Goal: Information Seeking & Learning: Check status

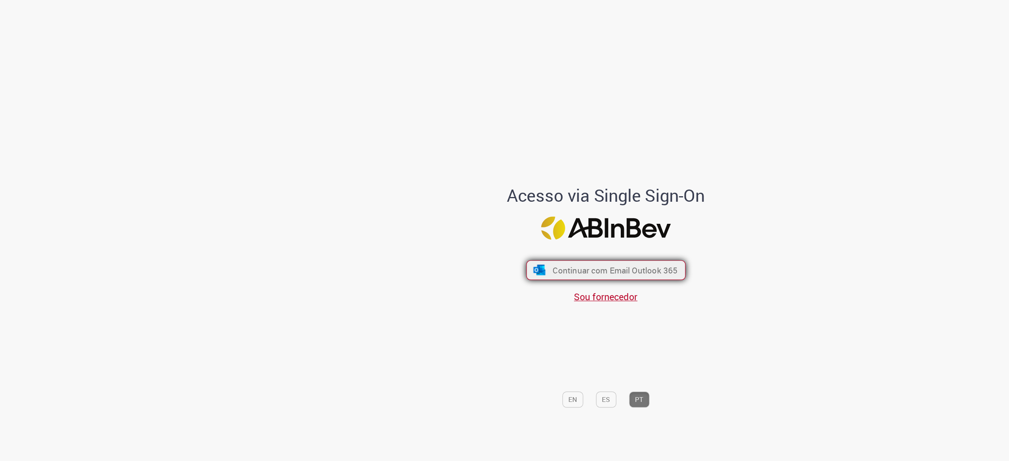
click at [544, 226] on span "Continuar com Email Outlook 365" at bounding box center [512, 225] width 104 height 9
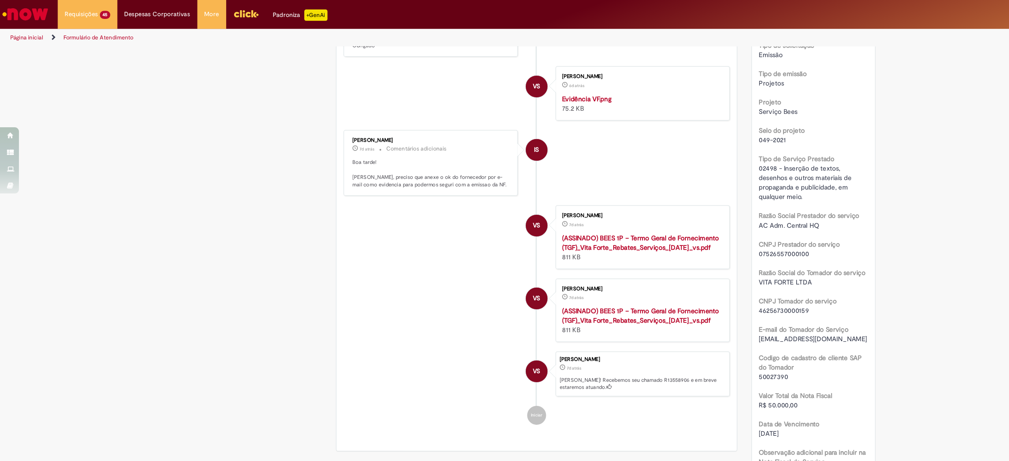
scroll to position [193, 0]
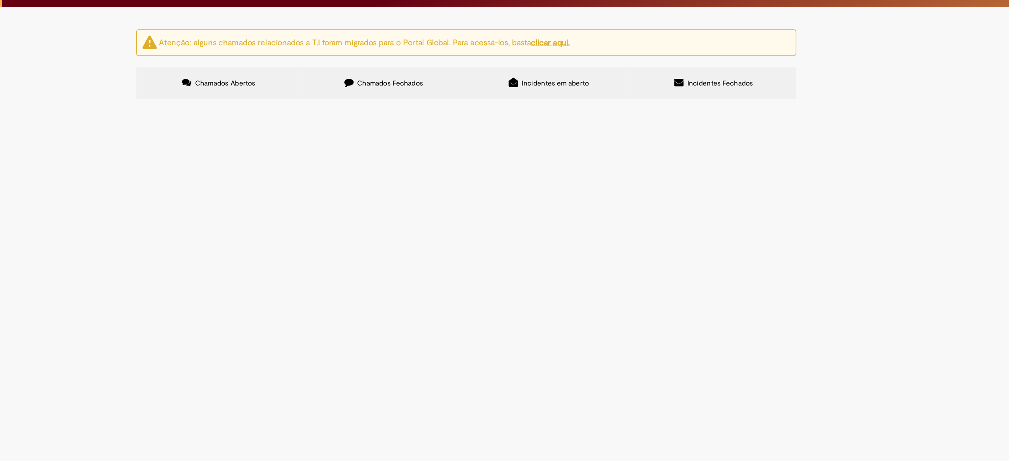
click at [0, 0] on input "Pesquisar" at bounding box center [0, 0] width 0 height 0
paste input "*********"
type input "*********"
click at [0, 0] on button "Pesquisar" at bounding box center [0, 0] width 0 height 0
click at [0, 0] on span "Emissão Referente a Setembro/25 Vencimento 31/10/2025 Conta: Ag: 0912 | C/C 033…" at bounding box center [0, 0] width 0 height 0
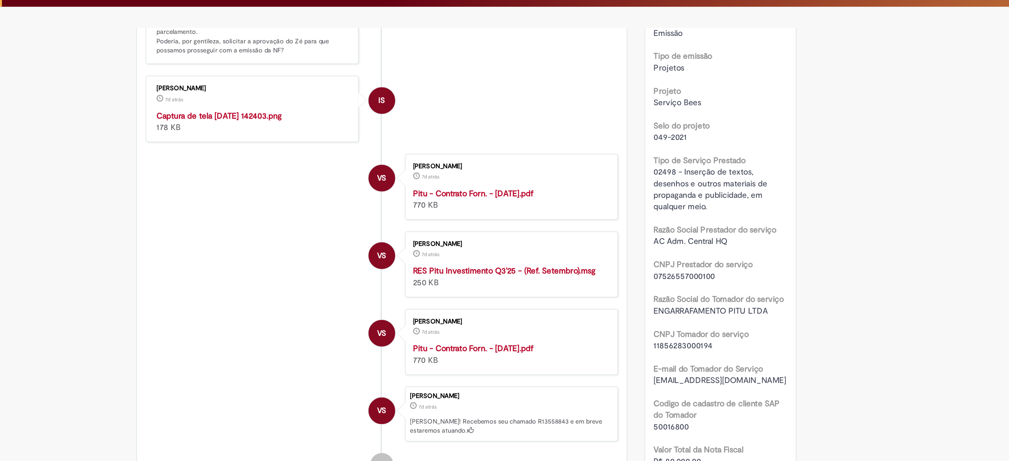
scroll to position [197, 0]
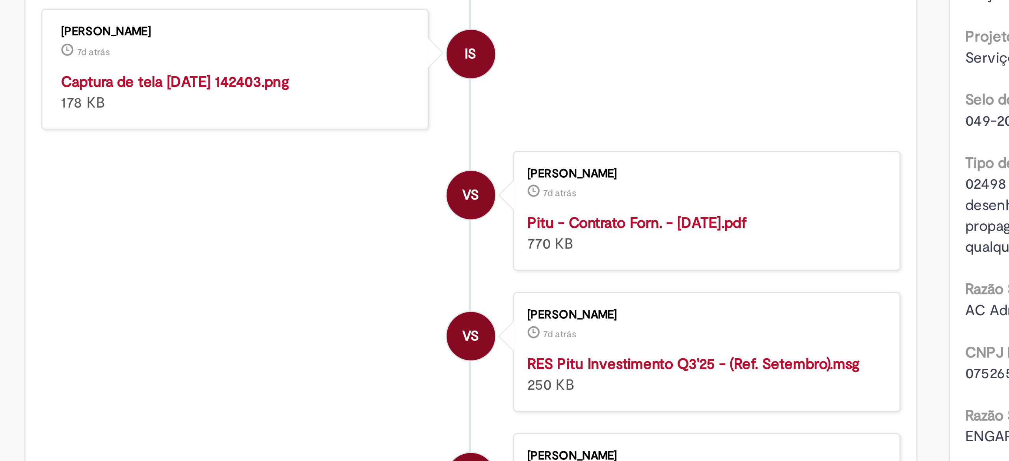
click at [579, 105] on li "IS Isabella Silva 7d atrás 7 dias atrás Captura de tela 2025-09-23 142403.png 1…" at bounding box center [447, 91] width 322 height 45
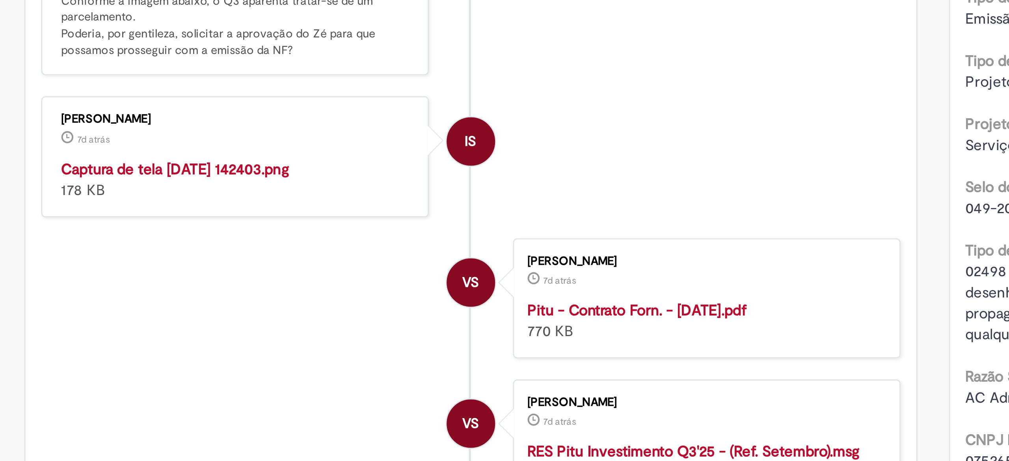
scroll to position [166, 0]
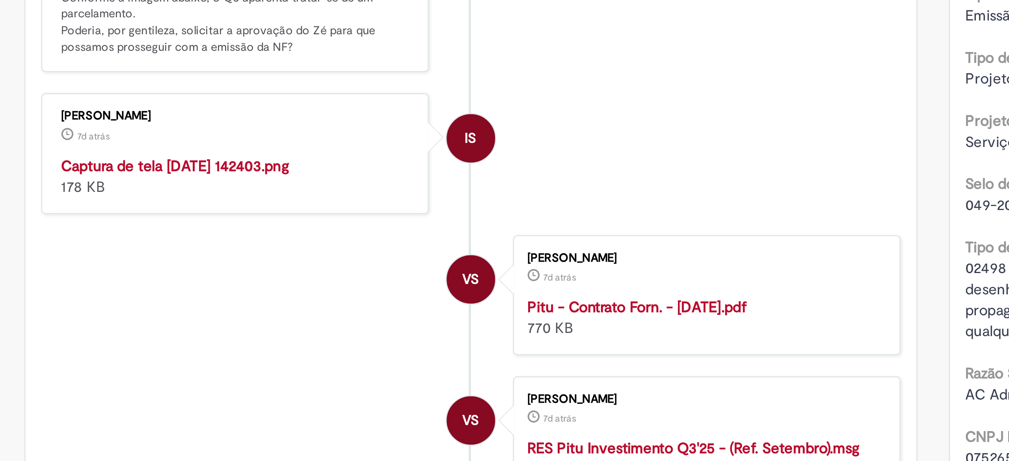
click at [382, 124] on img "Histórico de tíquete" at bounding box center [359, 124] width 131 height 0
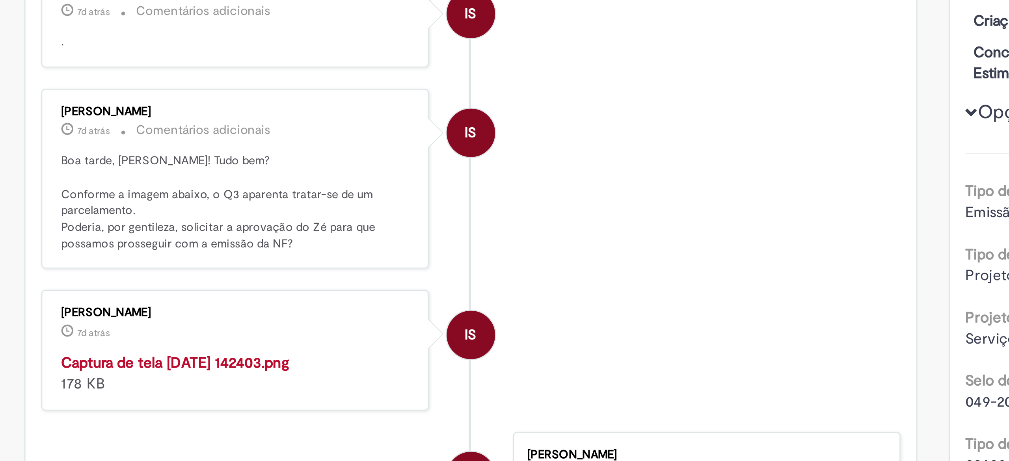
scroll to position [95, 0]
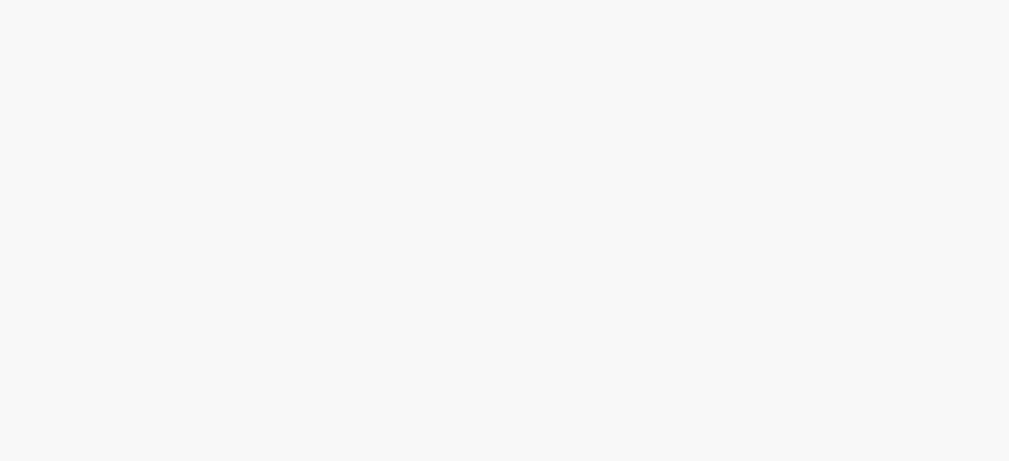
click at [0, 0] on link "3" at bounding box center [0, 0] width 0 height 0
click at [0, 0] on span "Emissão Referente a Setembro/25 Vencimento 31/10/2025 Conta: Ag: 0912 | C/C 033…" at bounding box center [0, 0] width 0 height 0
click at [0, 0] on link "3" at bounding box center [0, 0] width 0 height 0
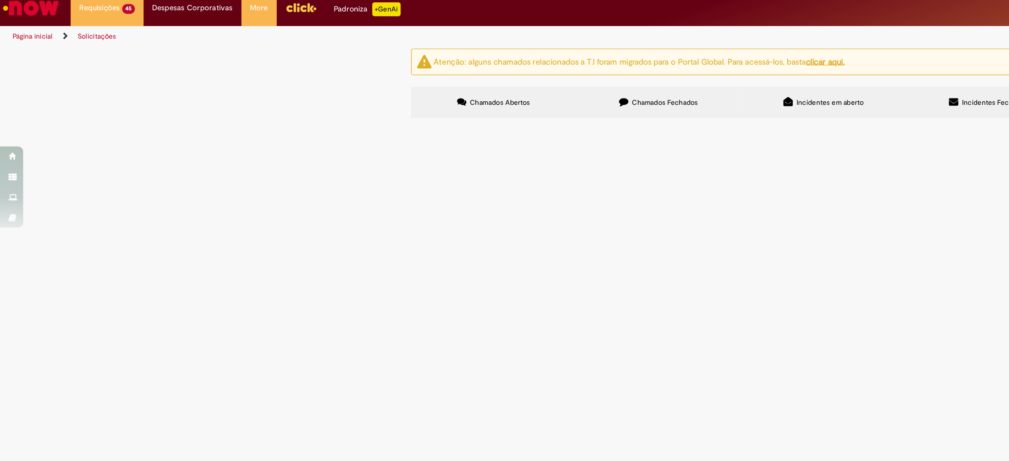
click at [0, 0] on link "2" at bounding box center [0, 0] width 0 height 0
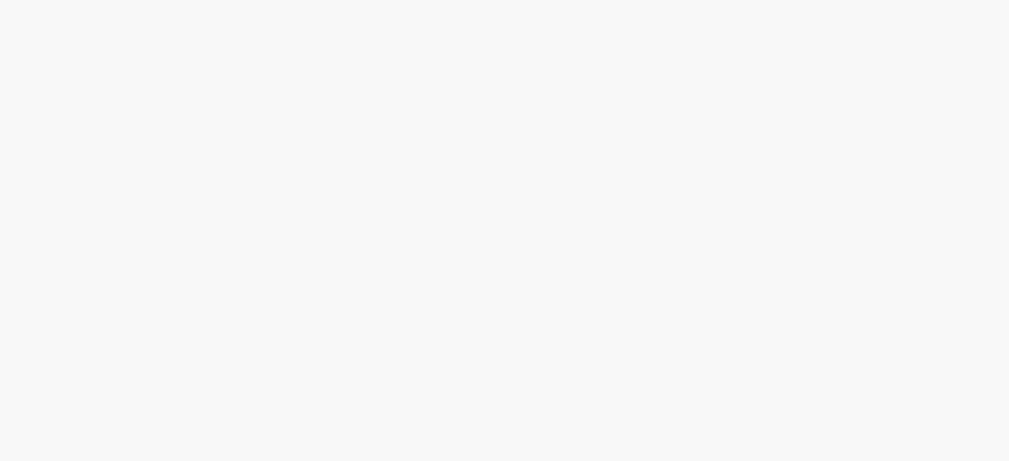
scroll to position [217, 0]
click at [0, 0] on span "Emissão Referente a [DATE] - Concha y Toro Vencimento [DATE] Conta: Ag: 0912 | …" at bounding box center [0, 0] width 0 height 0
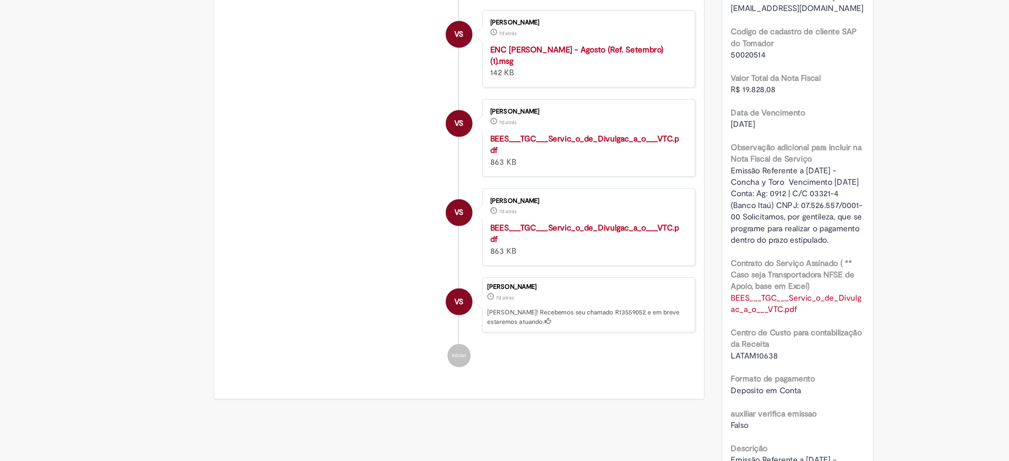
scroll to position [417, 0]
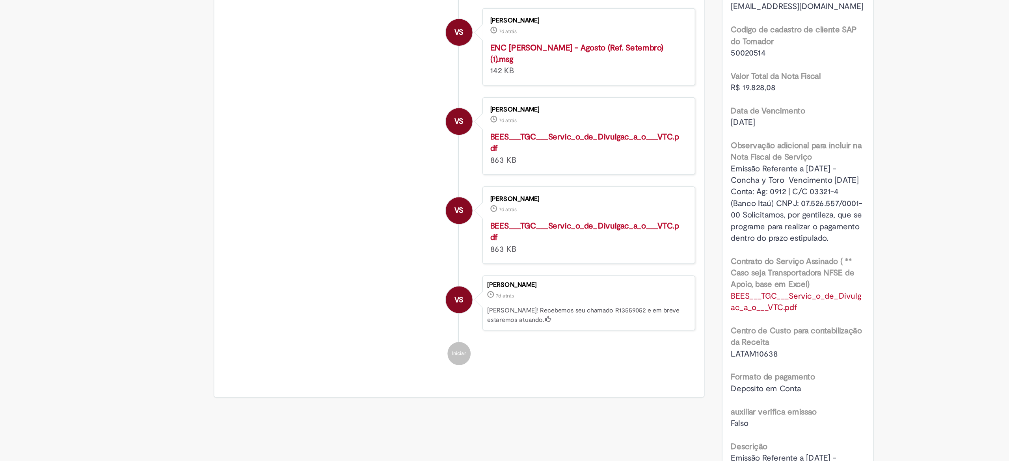
click at [530, 104] on strong "ENC [PERSON_NAME] - Agosto (Ref. Setembro) (1).msg" at bounding box center [527, 96] width 118 height 15
click at [656, 161] on b "Observação adicional para incluir na Nota Fiscal de Serviço" at bounding box center [676, 163] width 89 height 15
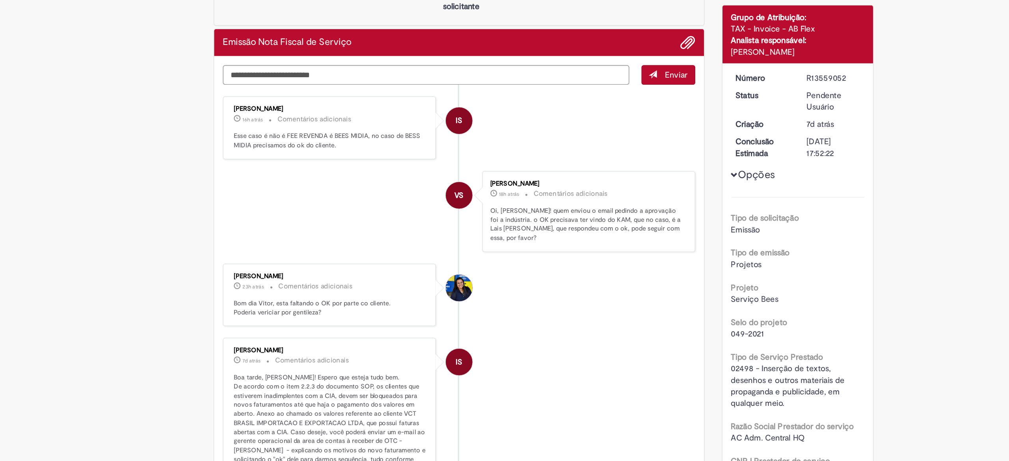
scroll to position [20, 0]
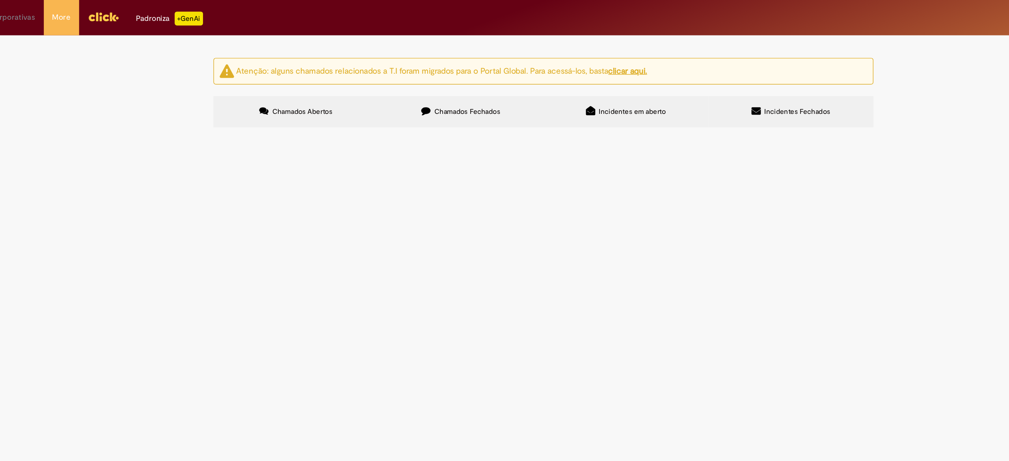
click at [0, 0] on input "Pesquisar" at bounding box center [0, 0] width 0 height 0
paste input "*********"
type input "*********"
click at [0, 0] on button "Pesquisar" at bounding box center [0, 0] width 0 height 0
click at [0, 0] on span "Emissão Referente a [DATE] Vencimento [DATE] Conta: Ag: 0912 | C/C 03321-4 (Ban…" at bounding box center [0, 0] width 0 height 0
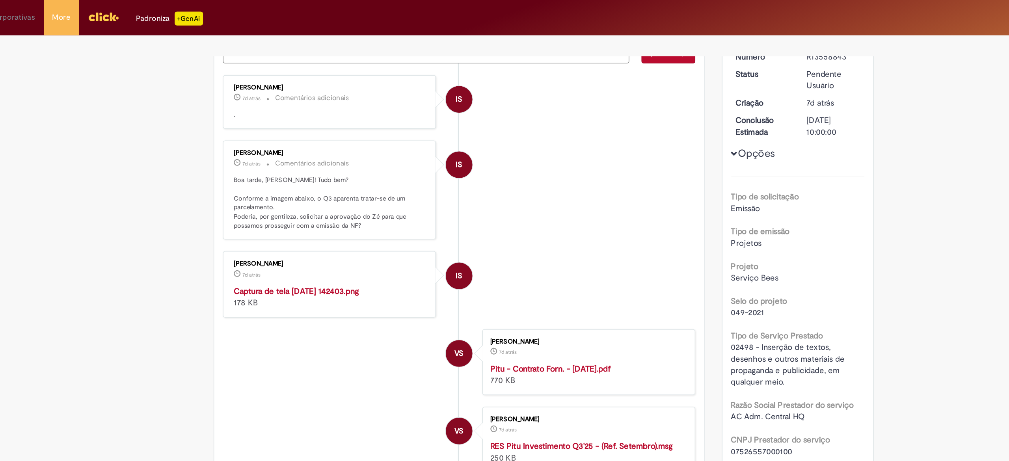
scroll to position [95, 0]
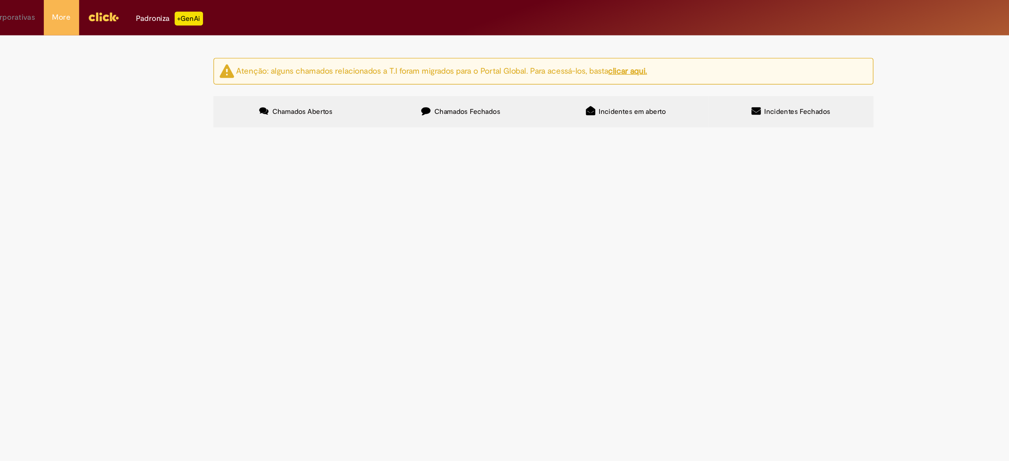
scroll to position [75, 0]
click at [0, 0] on span "Emissão referente ao mês de Agosto - Fee Revenda Direto. [GEOGRAPHIC_DATA]. Ven…" at bounding box center [0, 0] width 0 height 0
click at [0, 0] on td "Emissão referente ao mês de Agosto - Fee Revenda Direto. [GEOGRAPHIC_DATA]. Ven…" at bounding box center [0, 0] width 0 height 0
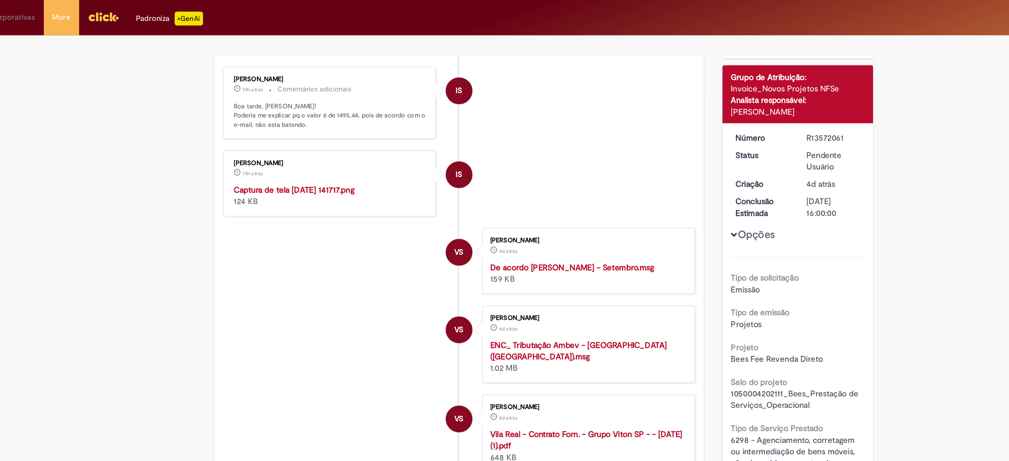
scroll to position [101, 0]
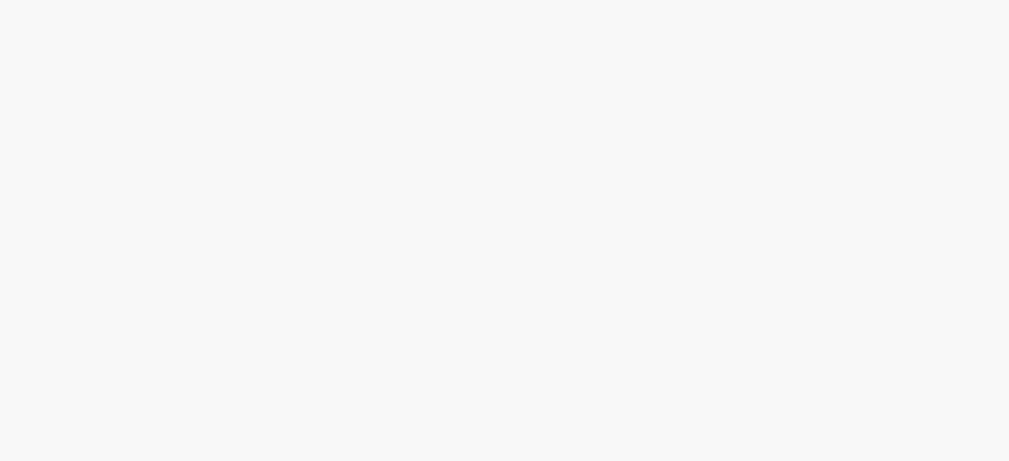
click at [0, 0] on link "2" at bounding box center [0, 0] width 0 height 0
click at [0, 0] on link "3" at bounding box center [0, 0] width 0 height 0
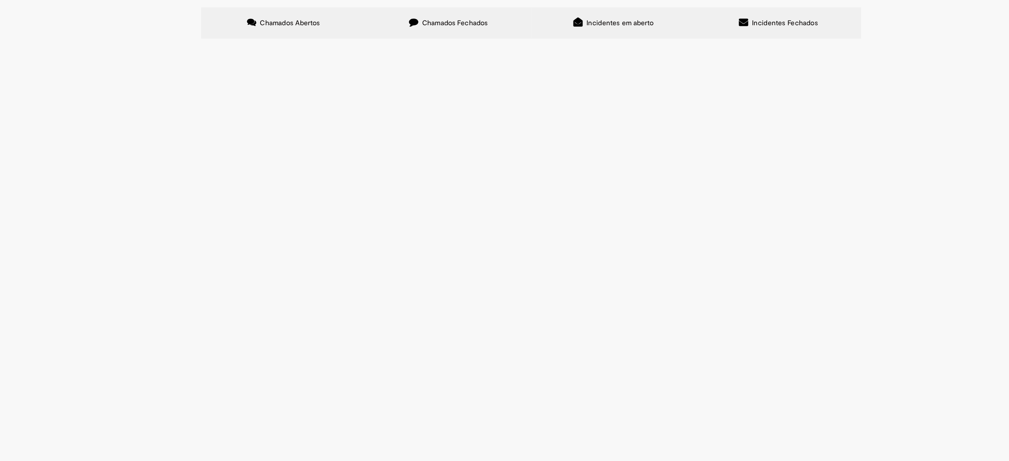
click at [0, 0] on span "Emissão Referente a [DATE] Vencimento [DATE] Conta: Ag: 0912 | C/C 03321-4 (Ban…" at bounding box center [0, 0] width 0 height 0
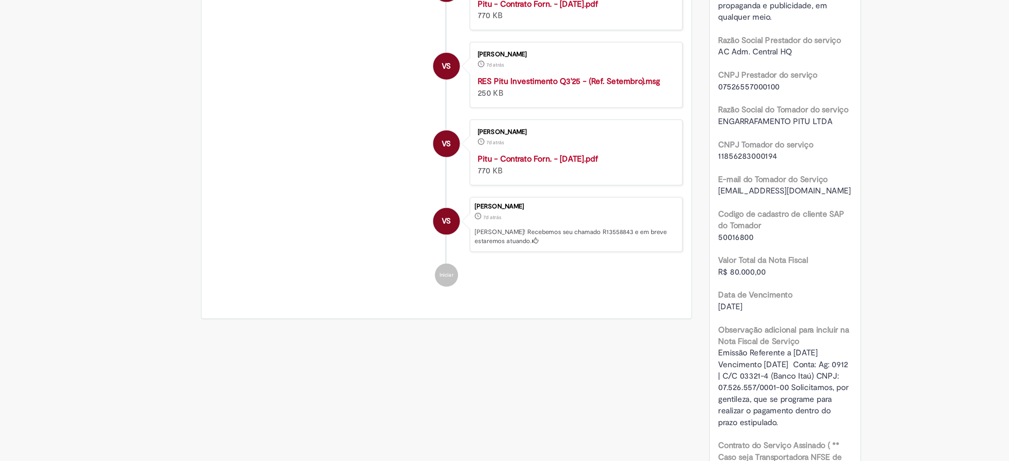
scroll to position [222, 0]
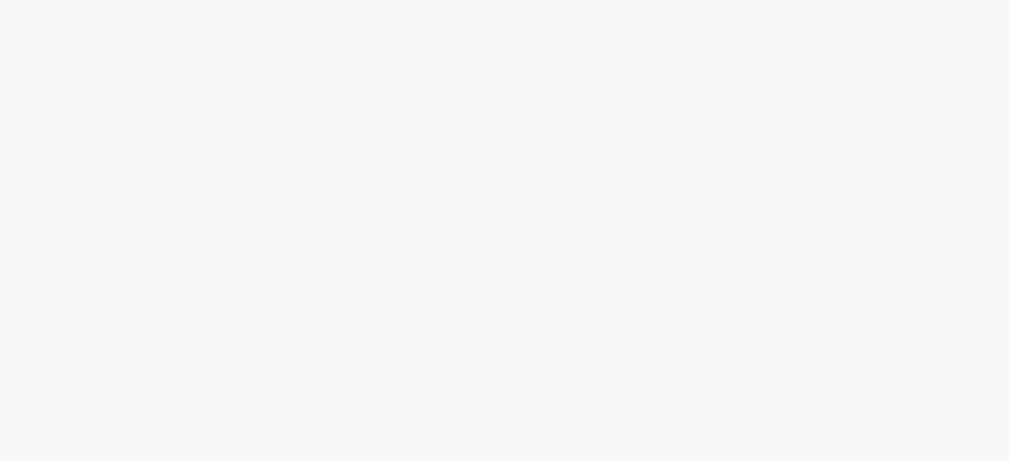
click at [0, 0] on link "3" at bounding box center [0, 0] width 0 height 0
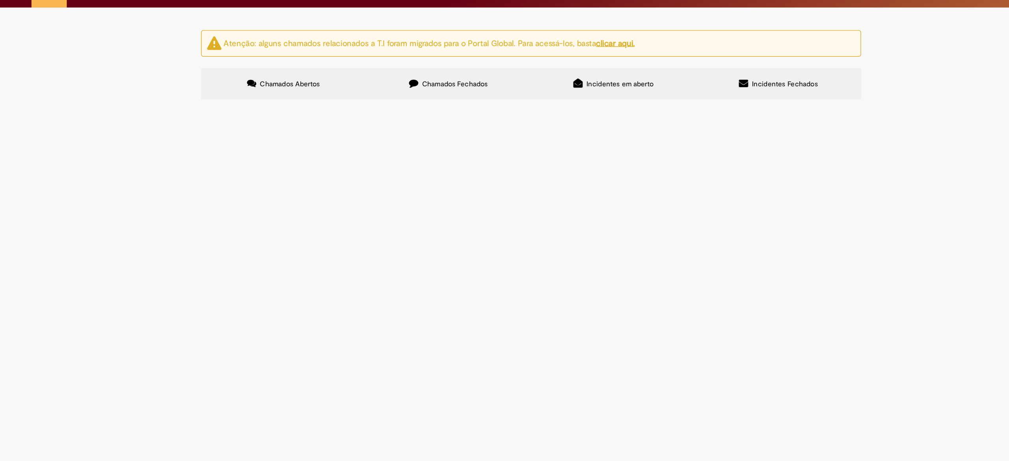
click at [0, 0] on span "Emissão Referente a Setembro/25 - Vita Forte Vencimento 31/10/2025 Conta: Ag: 0…" at bounding box center [0, 0] width 0 height 0
click at [0, 0] on input "Pesquisar" at bounding box center [0, 0] width 0 height 0
paste input "*********"
type input "*********"
click at [0, 0] on button "Pesquisar" at bounding box center [0, 0] width 0 height 0
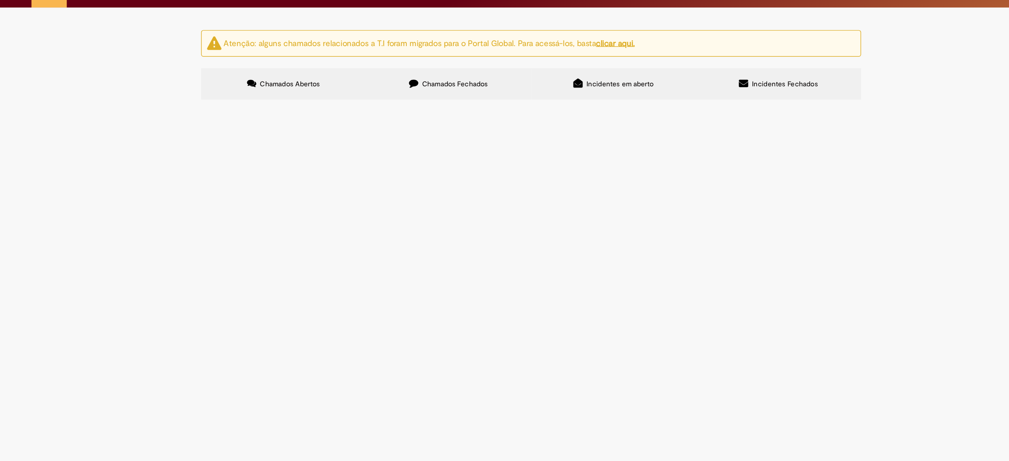
click at [0, 0] on span "Emissão referente ao mês de Setembro - Fee Revenda Direto. Vita Forte. Vencimen…" at bounding box center [0, 0] width 0 height 0
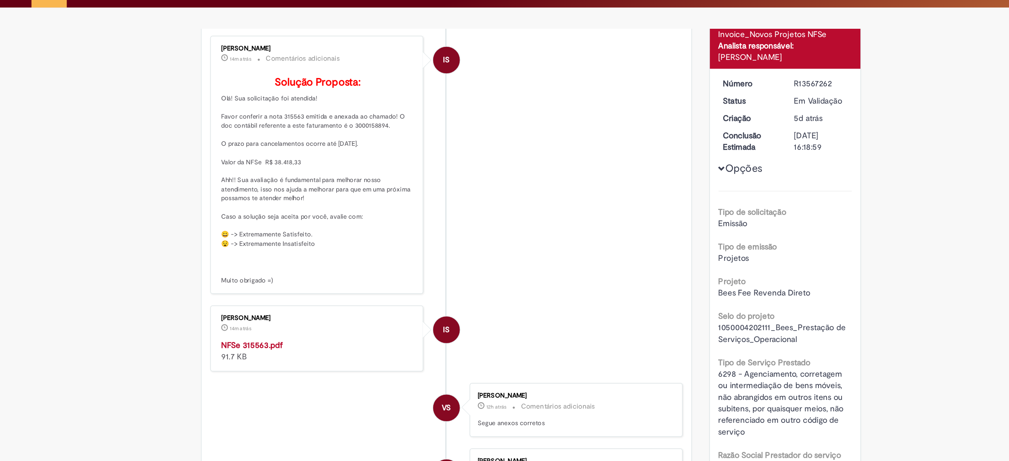
scroll to position [73, 0]
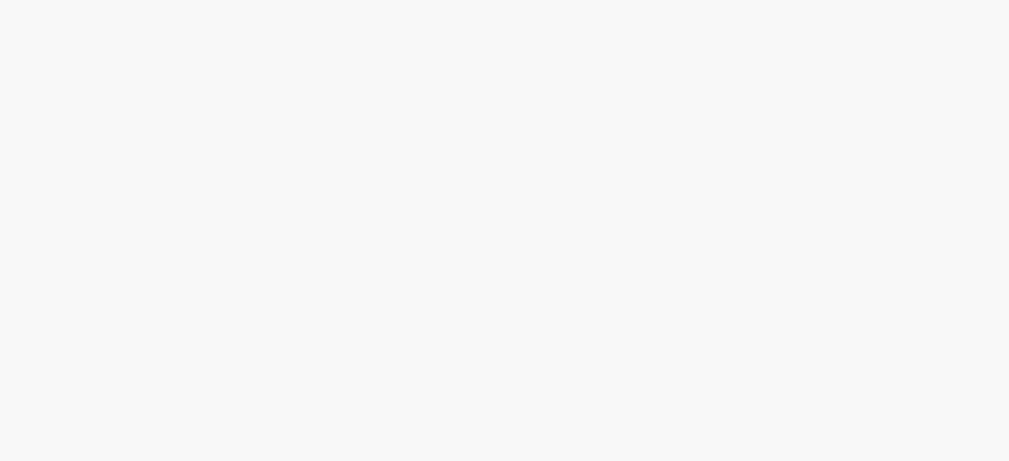
click at [0, 0] on link "2" at bounding box center [0, 0] width 0 height 0
click at [0, 0] on link "3" at bounding box center [0, 0] width 0 height 0
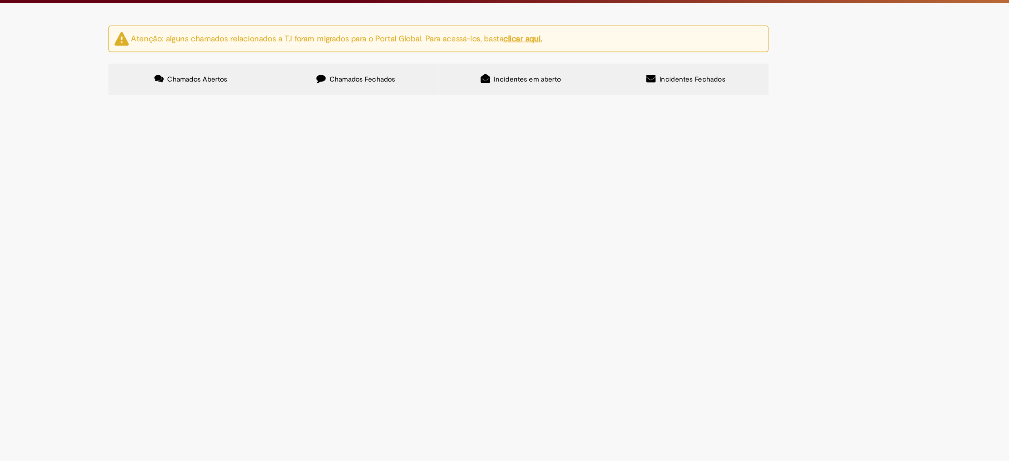
click at [0, 0] on link "2" at bounding box center [0, 0] width 0 height 0
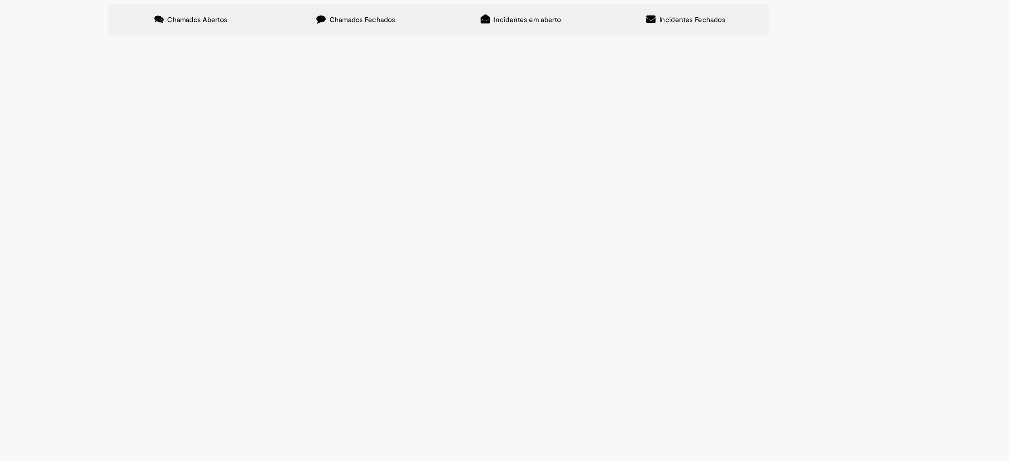
scroll to position [217, 0]
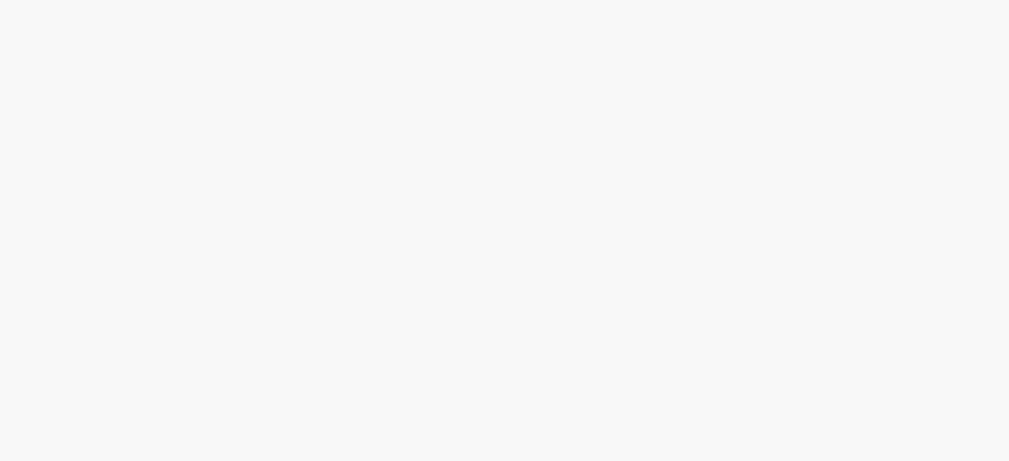
drag, startPoint x: 310, startPoint y: 369, endPoint x: 285, endPoint y: 370, distance: 25.6
click at [0, 0] on td "R13559052" at bounding box center [0, 0] width 0 height 0
copy span "R13559052"
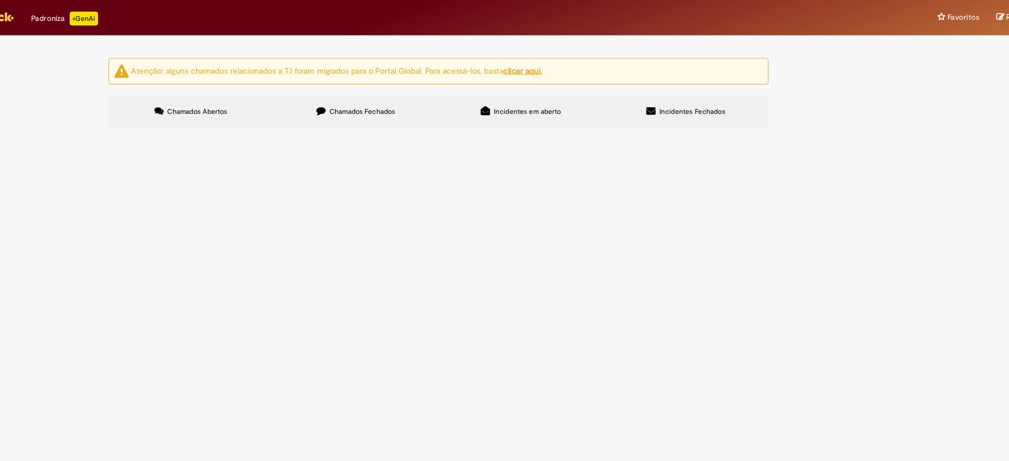
scroll to position [0, 0]
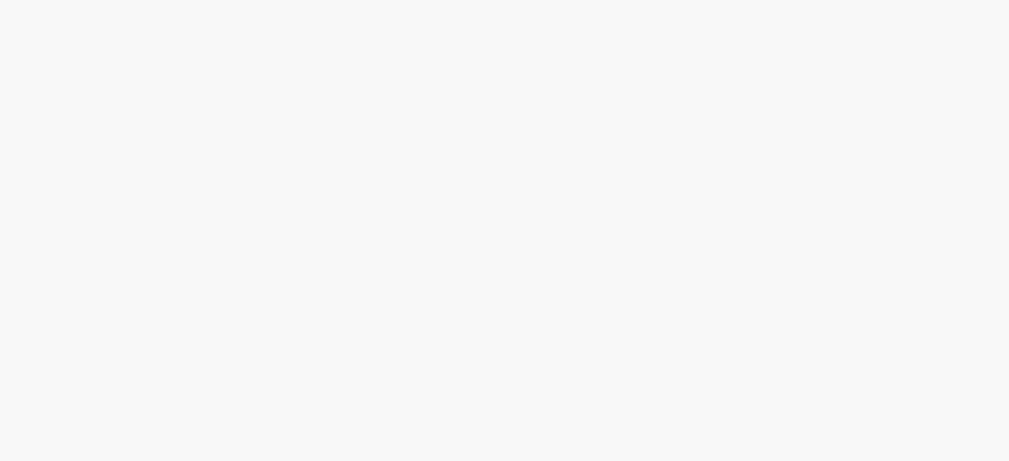
click at [0, 0] on link "1" at bounding box center [0, 0] width 0 height 0
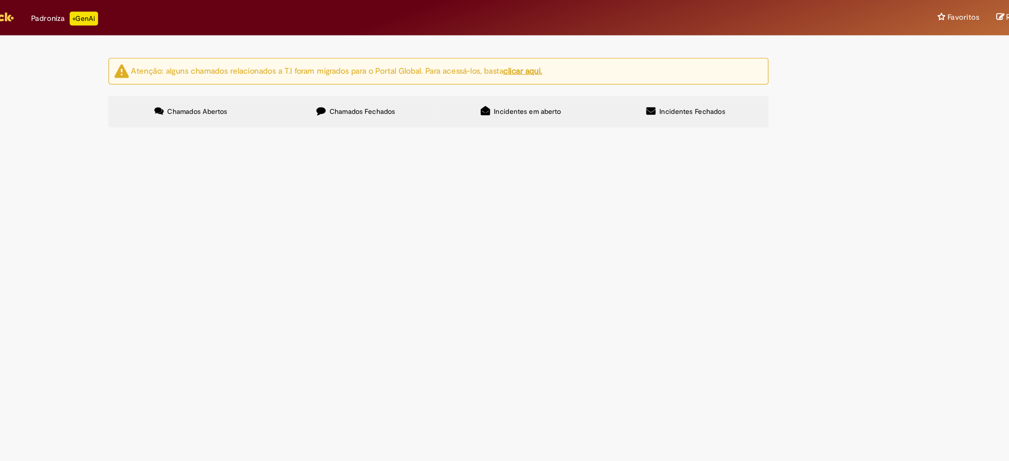
scroll to position [65, 0]
click at [0, 0] on span "Emissão referente ao mês de Agosto - Fee Revenda Direto. Tial. Vencimento: [DAT…" at bounding box center [0, 0] width 0 height 0
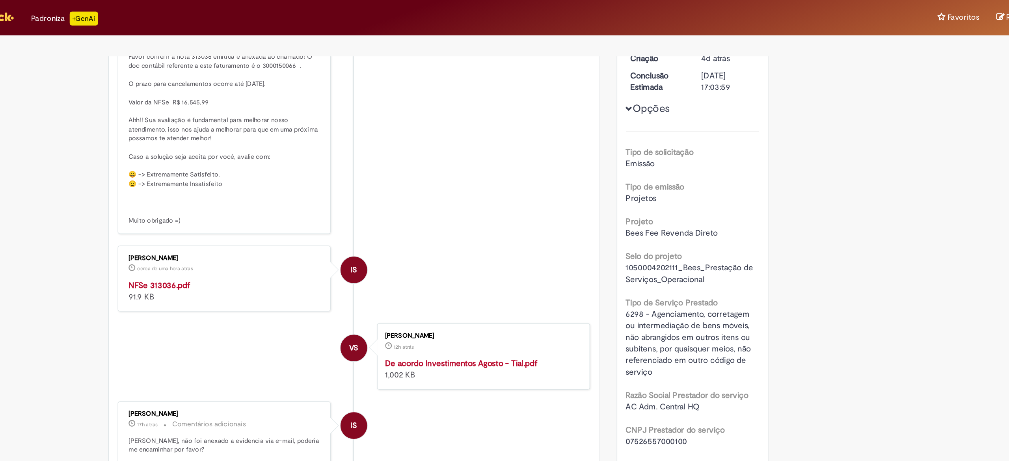
scroll to position [180, 0]
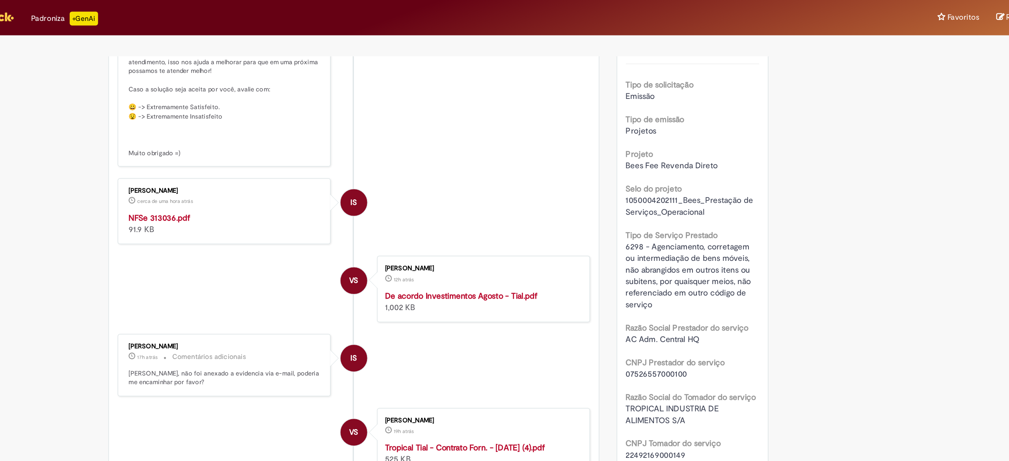
click at [304, 152] on strong "NFSe 313036.pdf" at bounding box center [315, 148] width 42 height 7
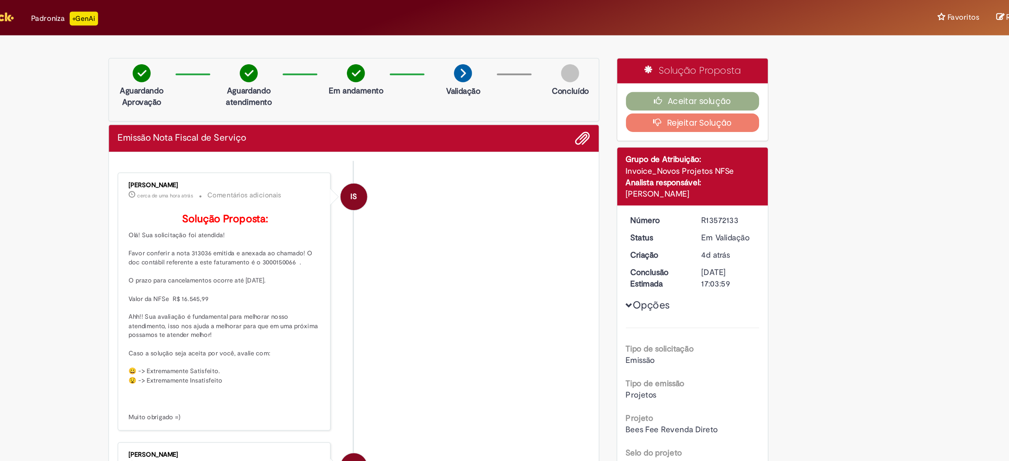
drag, startPoint x: 675, startPoint y: 151, endPoint x: 704, endPoint y: 150, distance: 28.8
click at [704, 150] on dd "R13572133" at bounding box center [702, 150] width 48 height 8
copy div "R13572133"
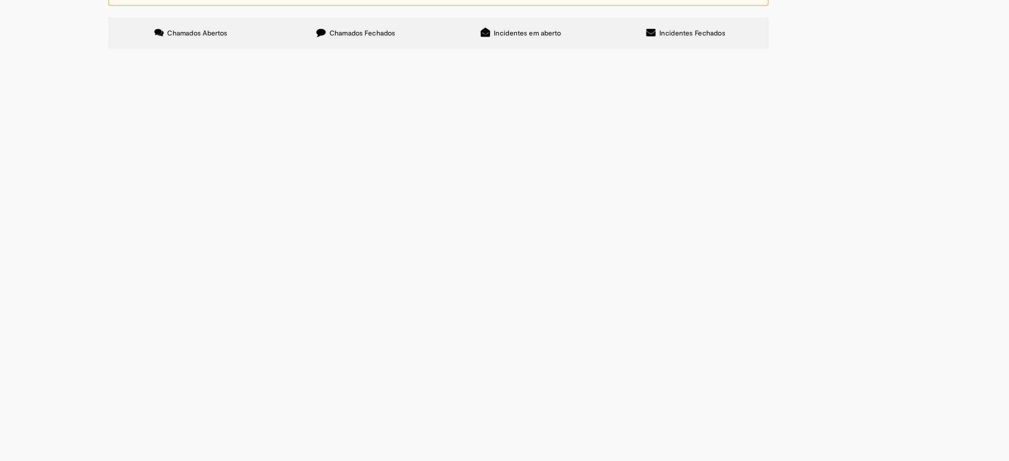
scroll to position [49, 0]
click at [0, 0] on span "Emissão referente ao mês de Setembro - Fee Revenda Direto. Tial. Vencimento: [D…" at bounding box center [0, 0] width 0 height 0
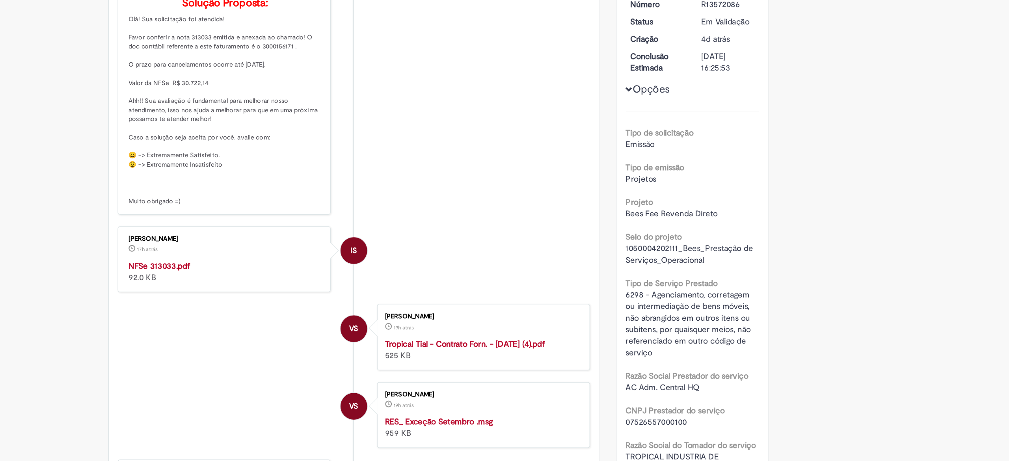
click at [311, 287] on p "Solução Proposta: Olá! Sua solicitação foi atendida! Favor conferir a nota 3130…" at bounding box center [359, 216] width 131 height 142
click at [316, 332] on strong "NFSe 313033.pdf" at bounding box center [315, 327] width 42 height 7
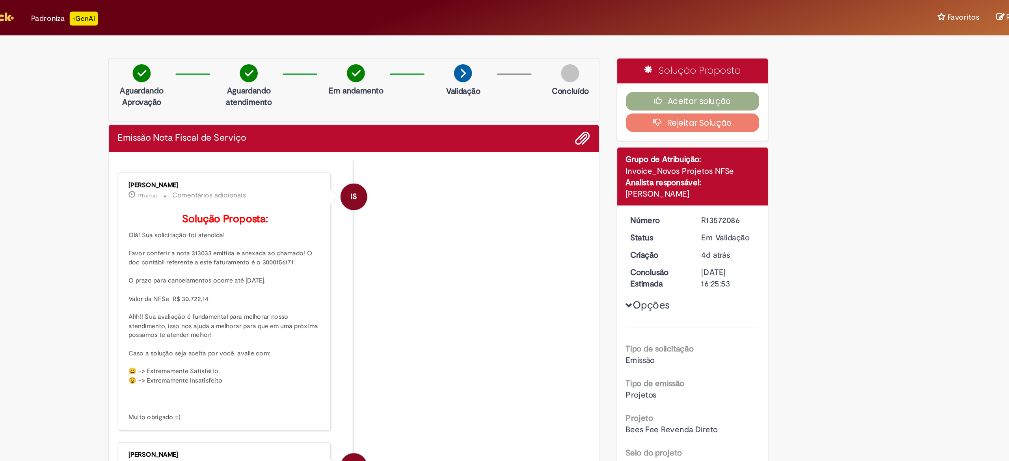
drag, startPoint x: 673, startPoint y: 151, endPoint x: 710, endPoint y: 148, distance: 37.2
click at [710, 148] on dd "R13572086" at bounding box center [702, 150] width 48 height 8
copy div "R13572086"
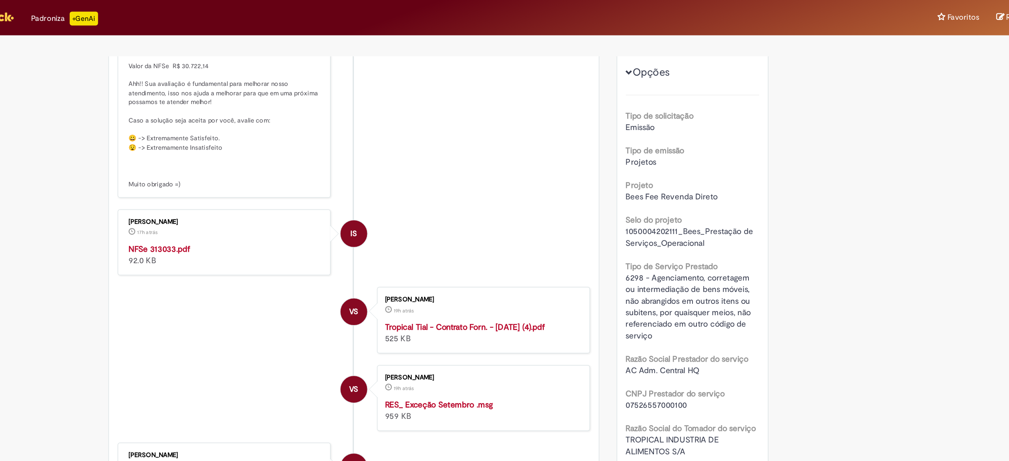
scroll to position [158, 0]
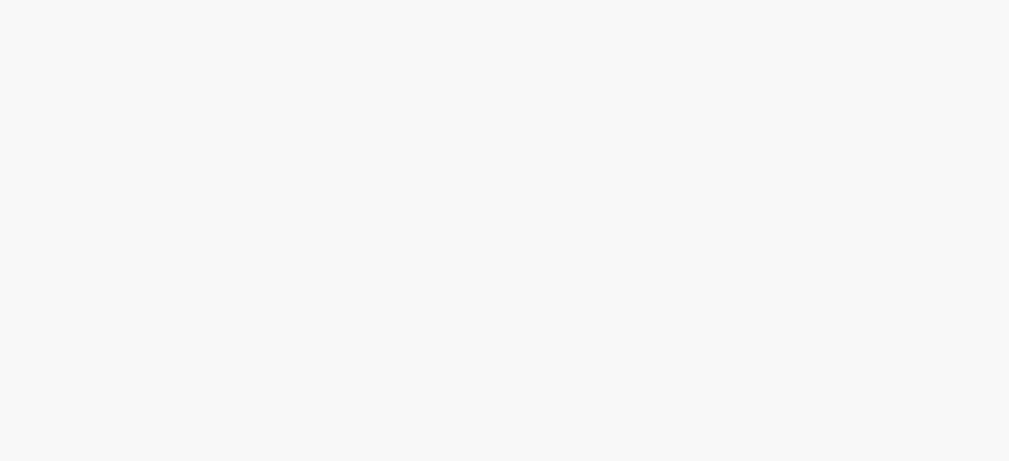
click at [0, 0] on span "Emissão Referente a [DATE] - M Dias Branco Vencimento [DATE] Conta: Ag: 0912 | …" at bounding box center [0, 0] width 0 height 0
click at [0, 0] on tbody "R13572168 Emissão Referente a Setembro/25 - Stone Vencimento 31/10/2025 Conta: …" at bounding box center [0, 0] width 0 height 0
click at [0, 0] on span "Emissão Referente a [DATE] - Minalice Vencimento [DATE] Conta: Ag: 0912 | C/C 0…" at bounding box center [0, 0] width 0 height 0
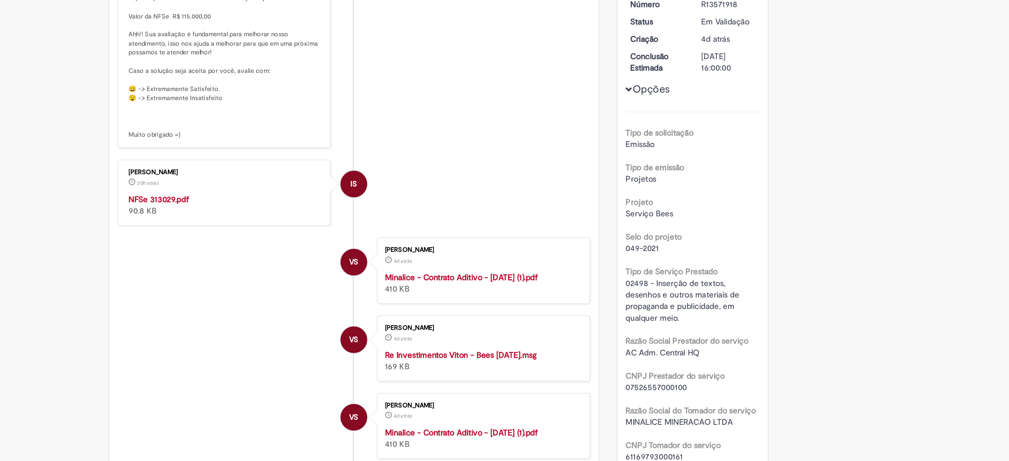
click at [321, 286] on strong "NFSe 313029.pdf" at bounding box center [314, 282] width 41 height 7
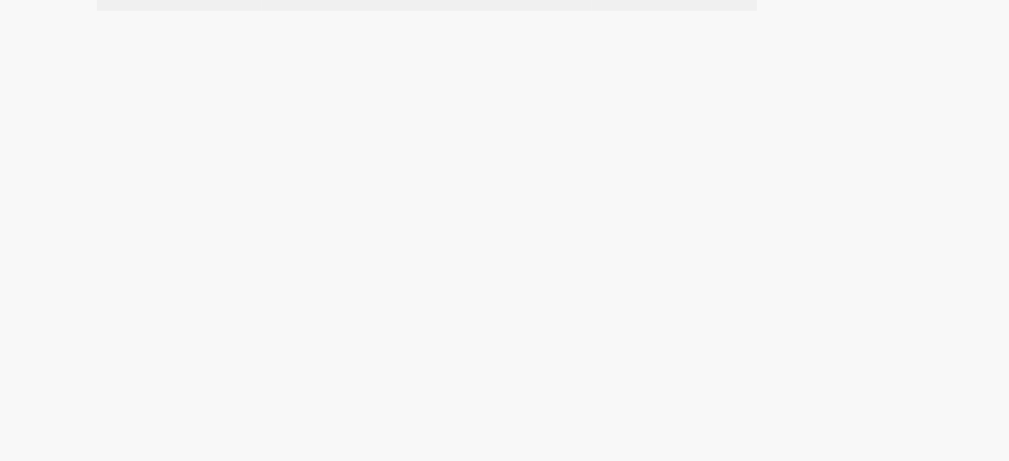
scroll to position [109, 0]
click at [0, 0] on span "Emissão Referente a [DATE] - Pernod Vencimento [DATE] Conta: Ag: 0912 | C/C 033…" at bounding box center [0, 0] width 0 height 0
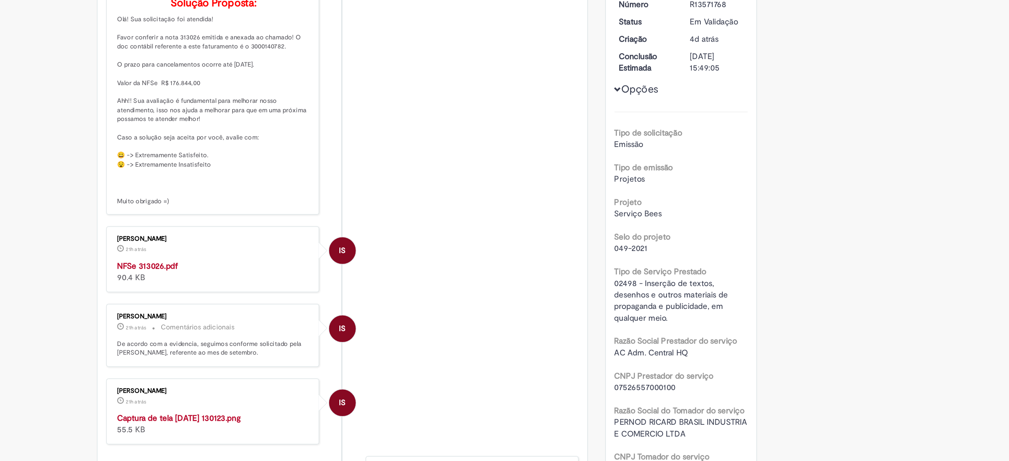
click at [319, 332] on strong "NFSe 313026.pdf" at bounding box center [314, 327] width 41 height 7
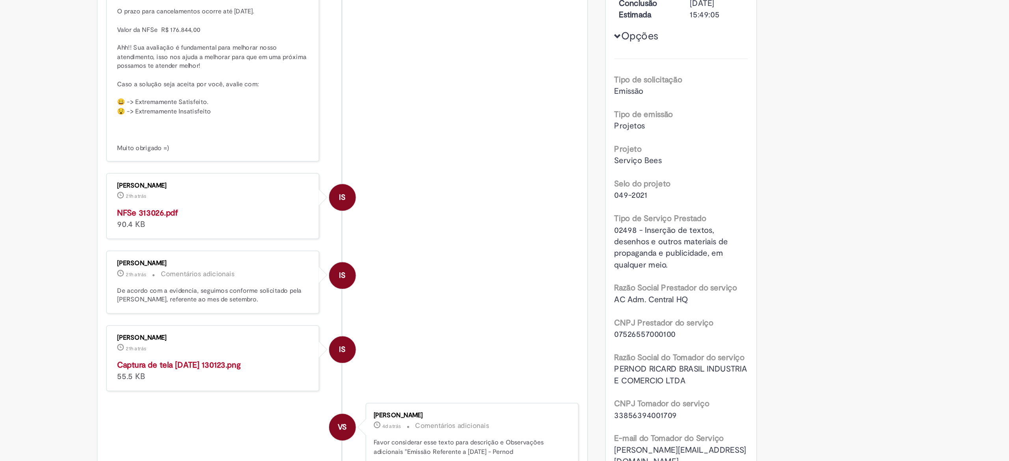
scroll to position [111, 0]
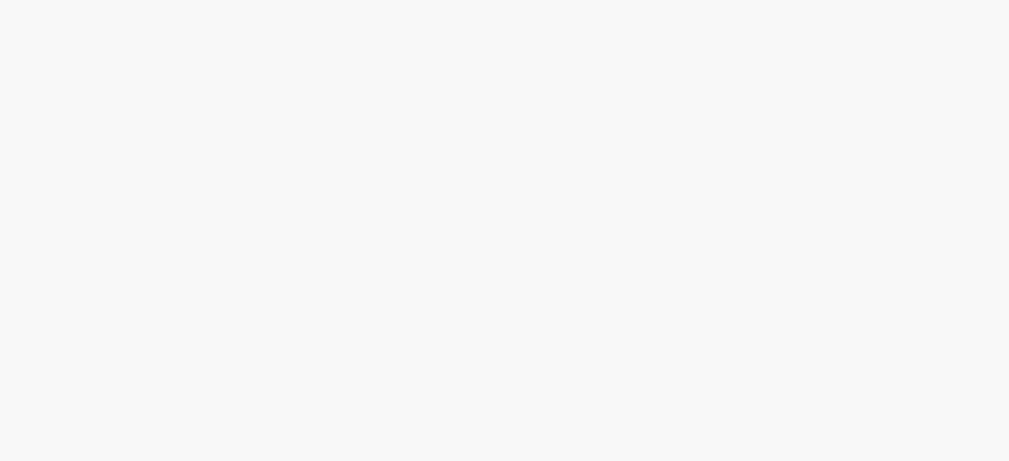
scroll to position [50, 0]
click at [0, 0] on span "Emissão Referente a [DATE] - Pernod Vencimento [DATE] Conta: Ag: 0912 | C/C 033…" at bounding box center [0, 0] width 0 height 0
drag, startPoint x: 309, startPoint y: 213, endPoint x: 283, endPoint y: 213, distance: 26.8
click at [0, 0] on td "R13571768" at bounding box center [0, 0] width 0 height 0
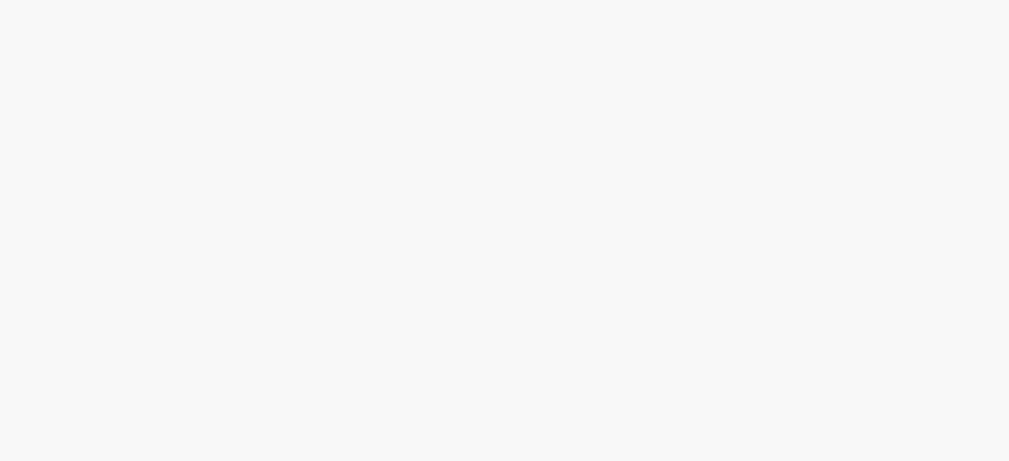
copy span "R13571768"
drag, startPoint x: 309, startPoint y: 230, endPoint x: 283, endPoint y: 229, distance: 25.6
click at [0, 0] on td "R13571733" at bounding box center [0, 0] width 0 height 0
copy span "R13571733"
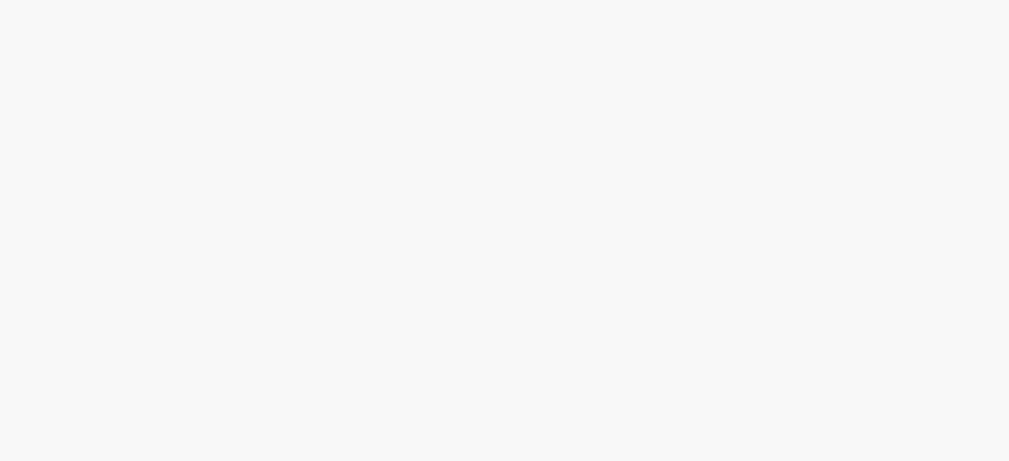
click at [0, 0] on span "Emissão Referente a [DATE] - [GEOGRAPHIC_DATA] Vencimento [DATE] Conta: Ag: 091…" at bounding box center [0, 0] width 0 height 0
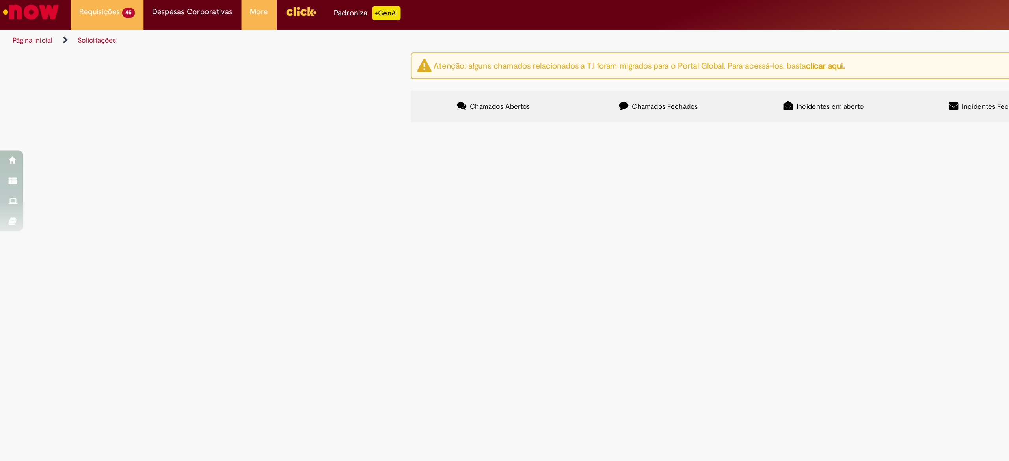
drag, startPoint x: 376, startPoint y: 288, endPoint x: 334, endPoint y: 137, distance: 156.9
click at [0, 0] on td at bounding box center [0, 0] width 0 height 0
click at [0, 0] on span "Emissão Referente a [DATE] - Stone Vencimento [DATE] Conta: Ag: 0912 | C/C 0332…" at bounding box center [0, 0] width 0 height 0
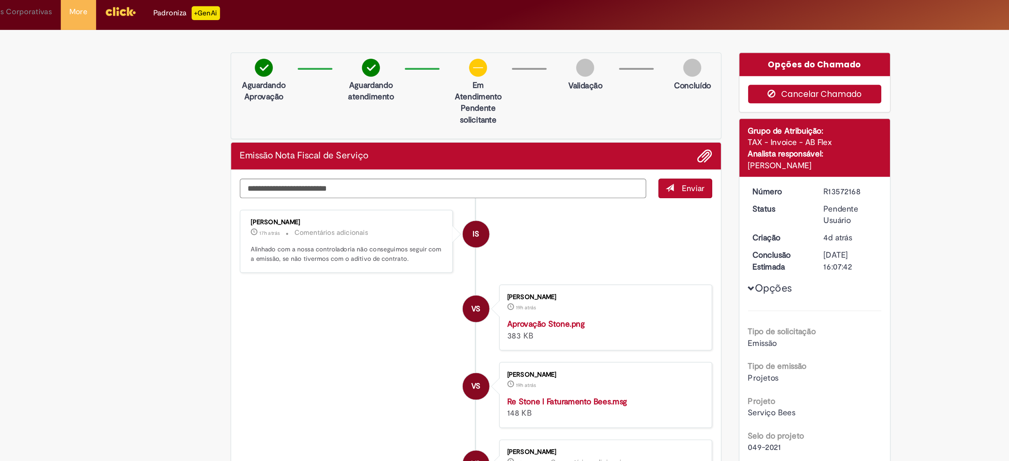
click at [698, 69] on button "Cancelar Chamado" at bounding box center [677, 67] width 91 height 13
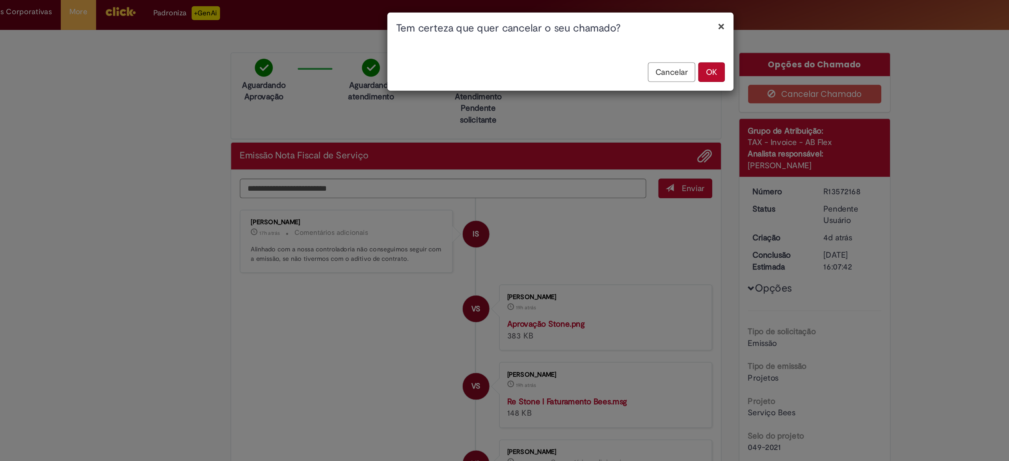
click at [606, 53] on button "OK" at bounding box center [607, 52] width 18 height 13
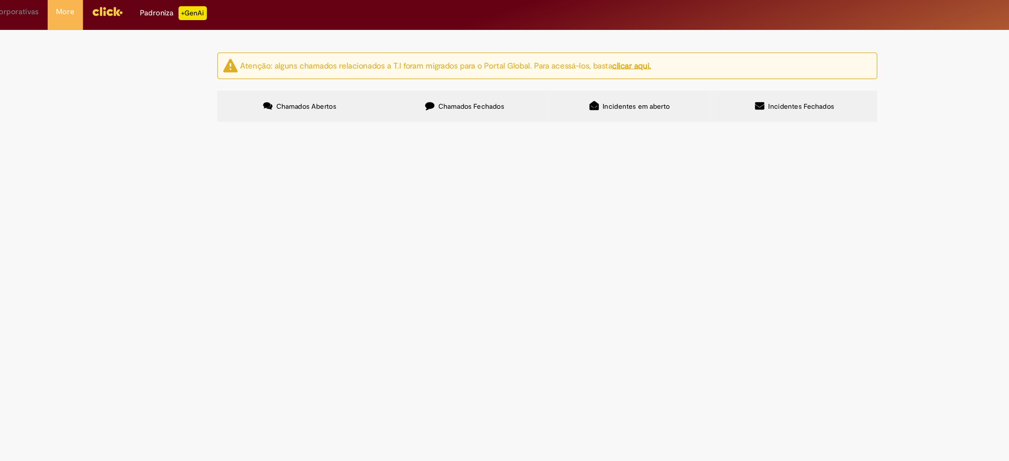
click at [0, 0] on input "Pesquisar" at bounding box center [0, 0] width 0 height 0
paste input "*********"
type input "*********"
click at [0, 0] on button "Pesquisar" at bounding box center [0, 0] width 0 height 0
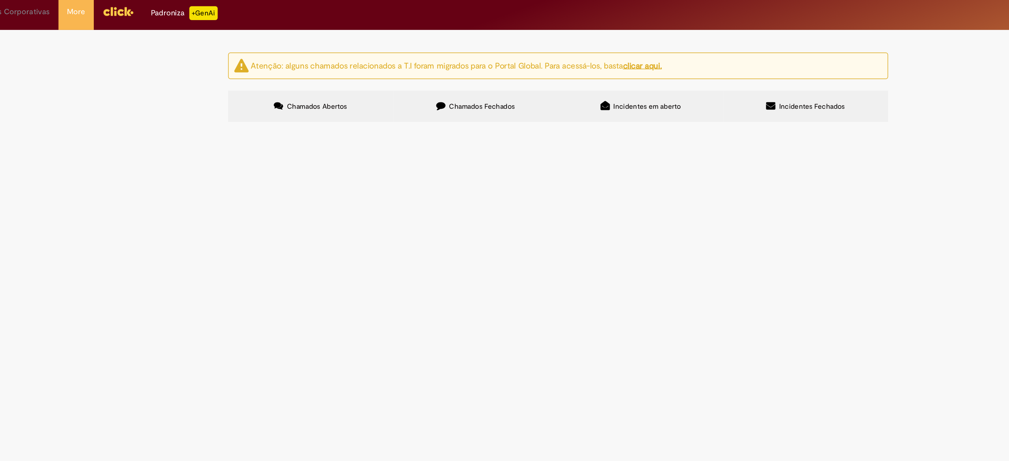
scroll to position [118, 0]
click at [0, 0] on span "Emissão Referente a [DATE] - [GEOGRAPHIC_DATA] Vencimento [DATE] Conta: Ag: 091…" at bounding box center [0, 0] width 0 height 0
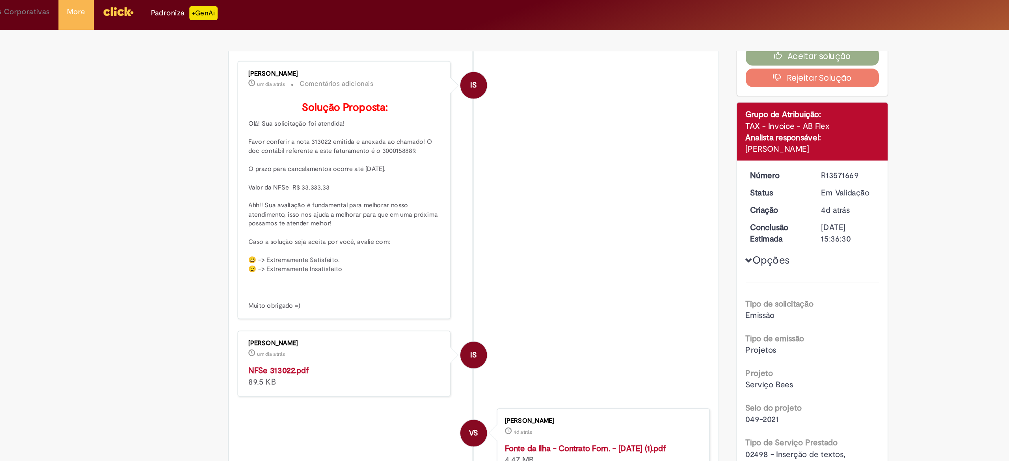
scroll to position [73, 0]
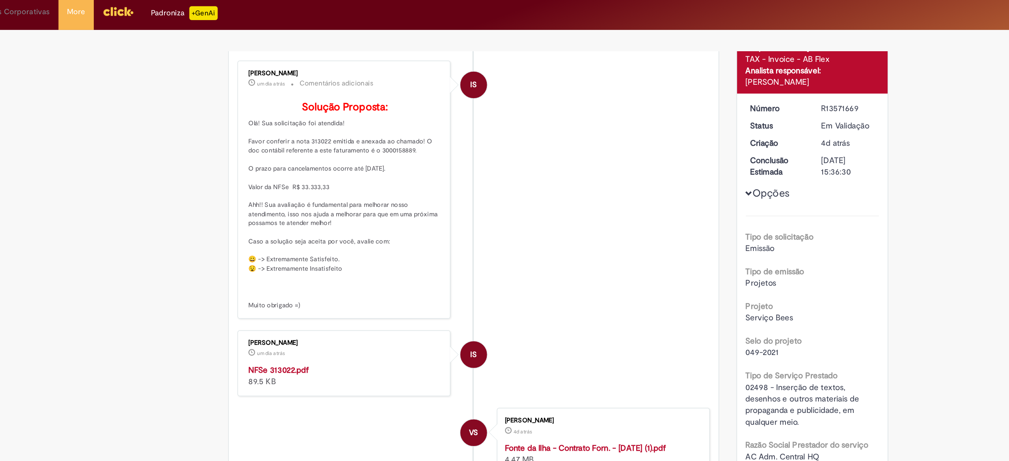
click at [311, 259] on strong "NFSe 313022.pdf" at bounding box center [314, 255] width 41 height 7
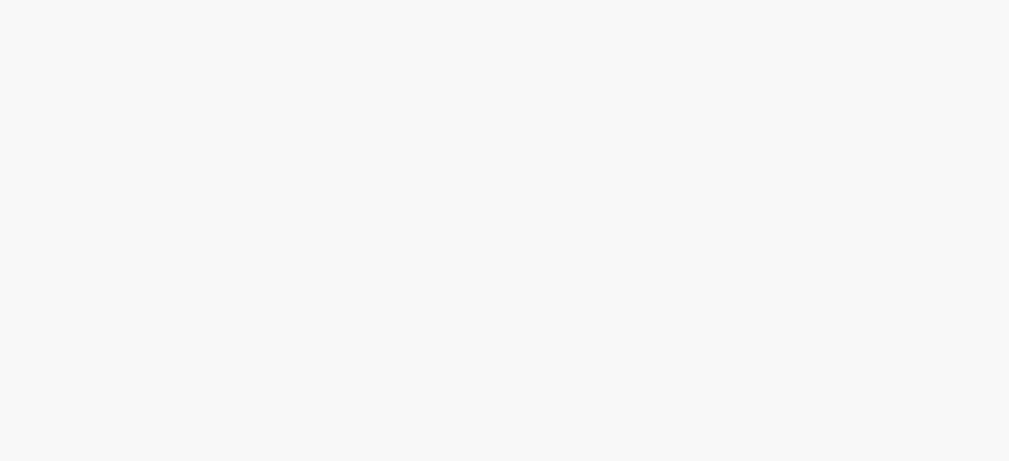
scroll to position [51, 0]
click at [0, 0] on span "Emissão referente ao mês de Setembro - Fee Revenda Direto. [PERSON_NAME]. Venci…" at bounding box center [0, 0] width 0 height 0
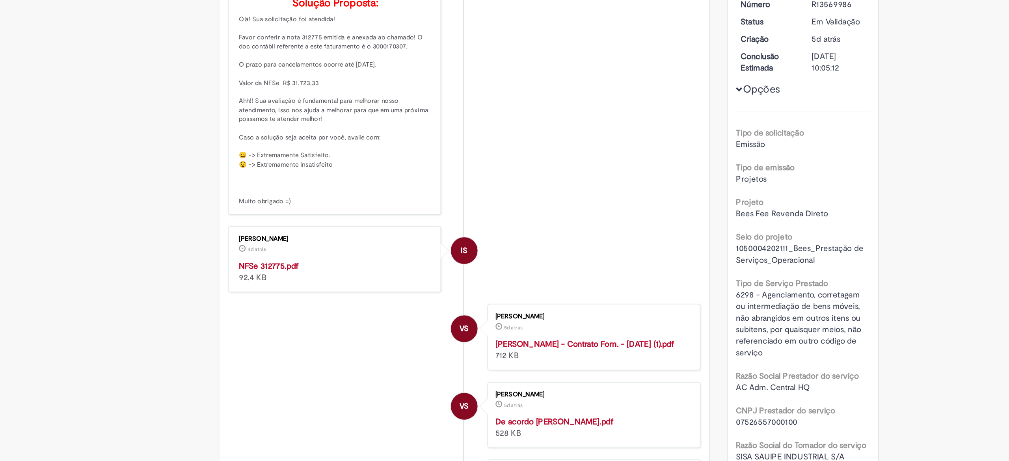
click at [314, 332] on strong "NFSe 312775.pdf" at bounding box center [314, 327] width 41 height 7
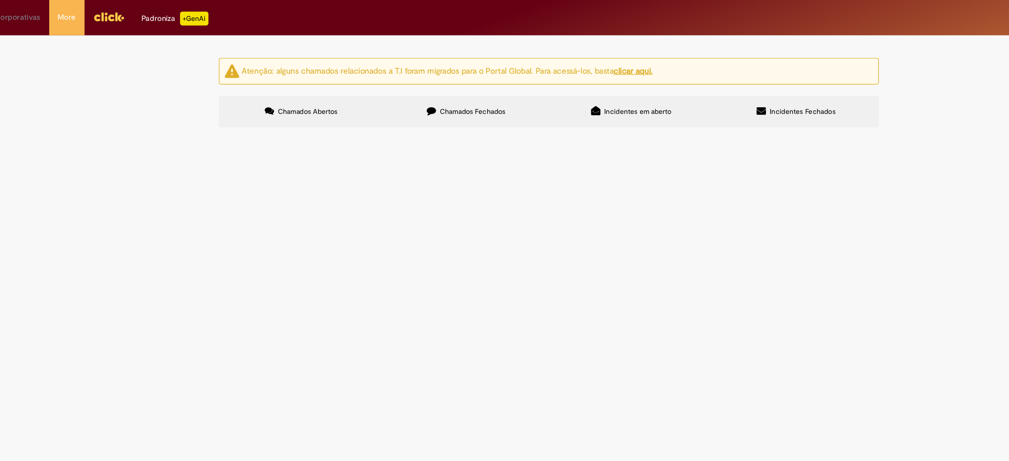
scroll to position [170, 0]
click at [0, 0] on span "Emissão referente ao mês de Setembro - Fee Revenda Direto. Paratudo. Vencimento…" at bounding box center [0, 0] width 0 height 0
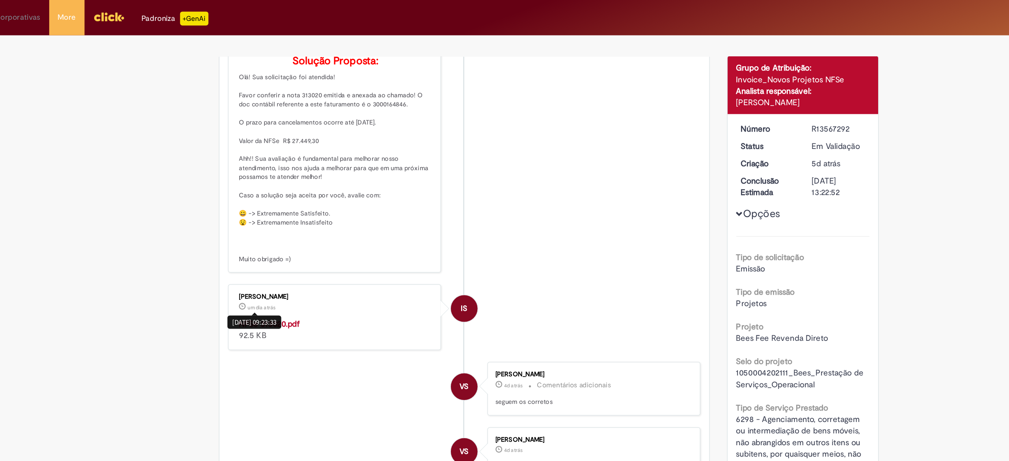
scroll to position [108, 0]
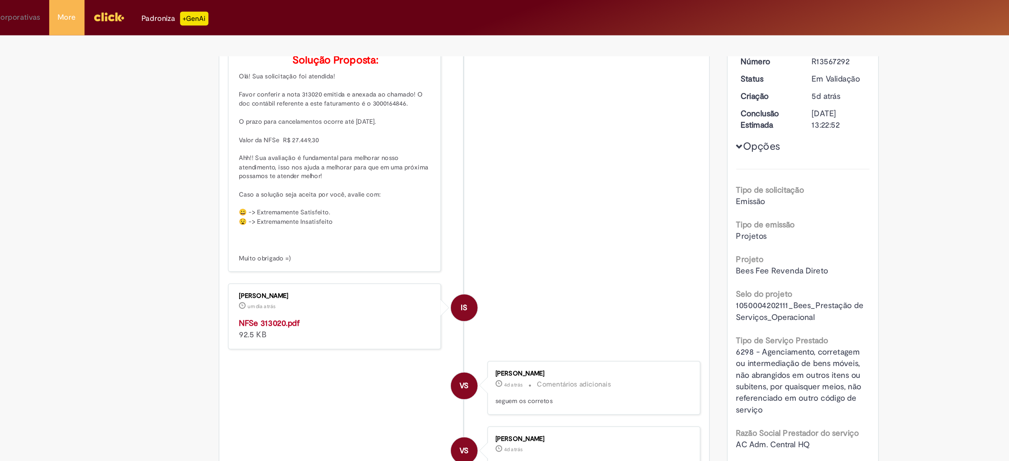
click at [325, 223] on strong "NFSe 313020.pdf" at bounding box center [314, 219] width 41 height 7
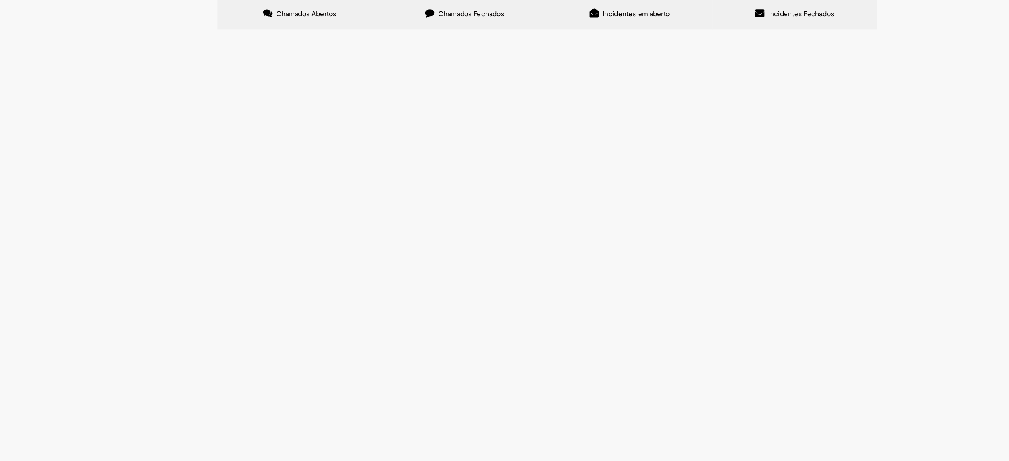
scroll to position [68, 0]
click at [0, 0] on span "Emissão referente ao mês de Setembro - Fee Revenda Direto. [PERSON_NAME]. Venci…" at bounding box center [0, 0] width 0 height 0
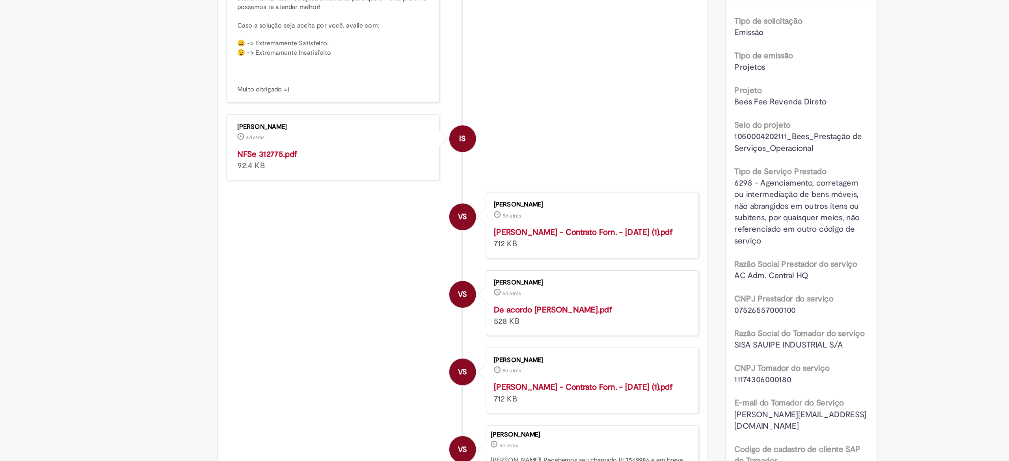
scroll to position [88, 0]
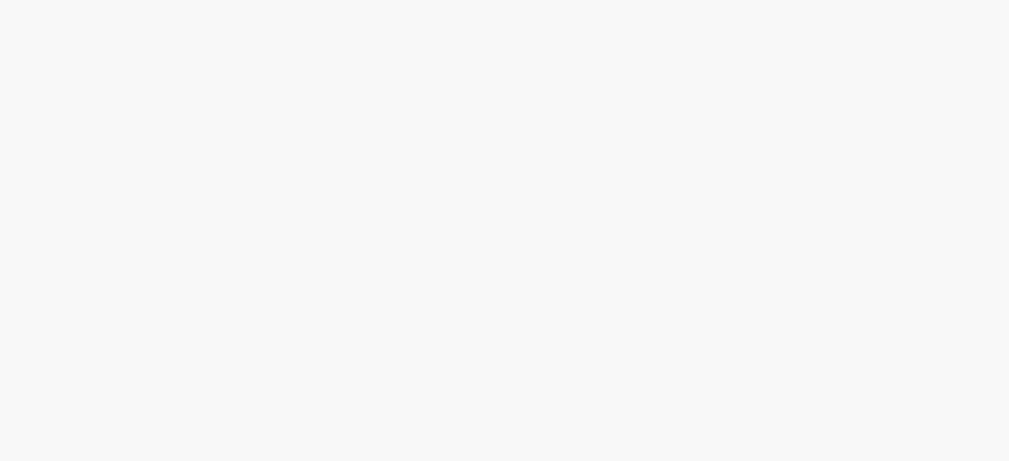
scroll to position [70, 0]
click at [0, 0] on span "Emissão referente ao mês de Setembro - Fee Revenda Direto. Vita Forte. Vencimen…" at bounding box center [0, 0] width 0 height 0
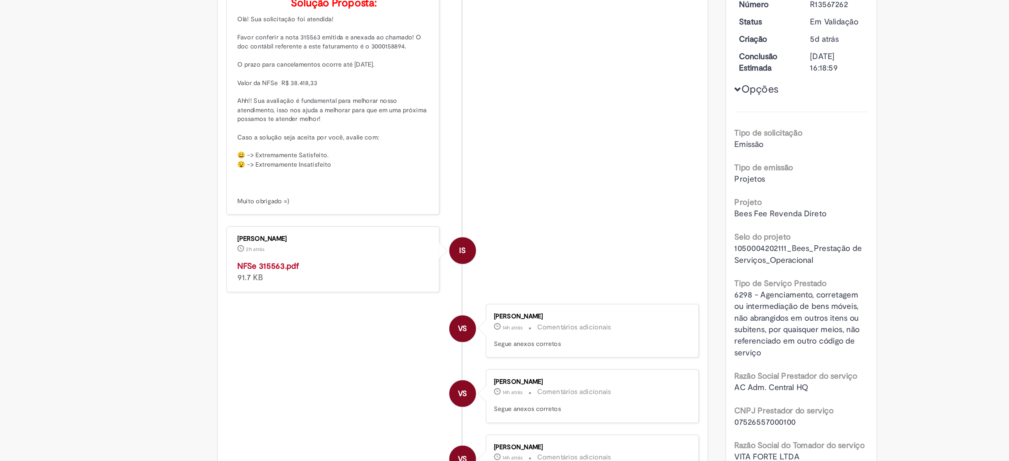
click at [317, 332] on strong "NFSe 315563.pdf" at bounding box center [315, 327] width 42 height 7
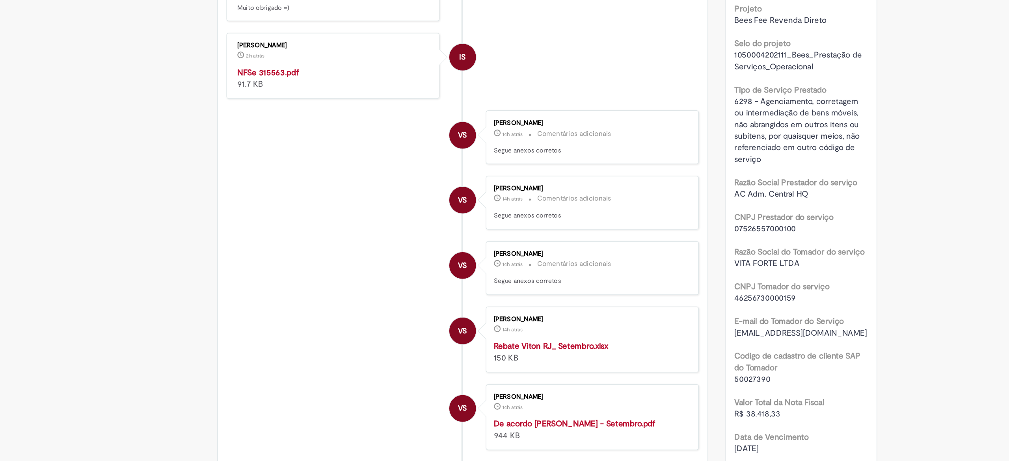
scroll to position [138, 0]
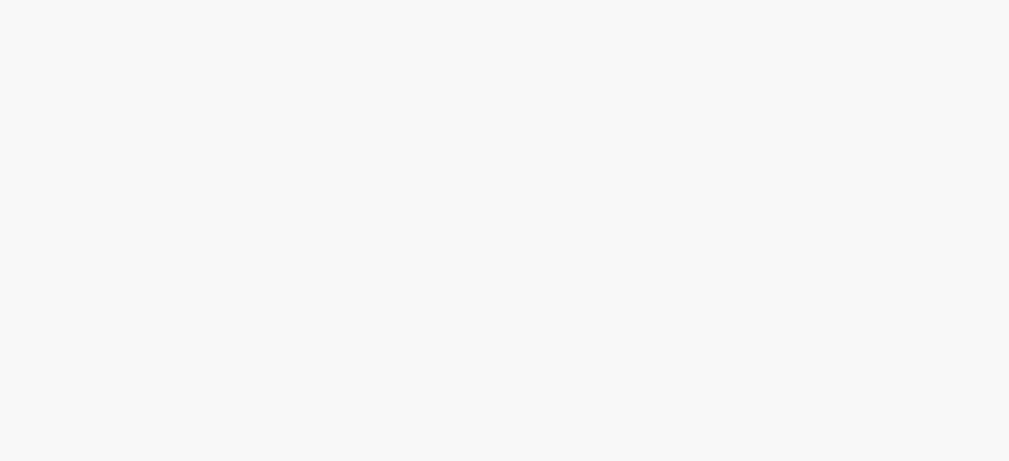
scroll to position [123, 0]
click at [0, 0] on span "Emissão referente ao mês de Setembro - Fee Revenda Direto. [GEOGRAPHIC_DATA]. V…" at bounding box center [0, 0] width 0 height 0
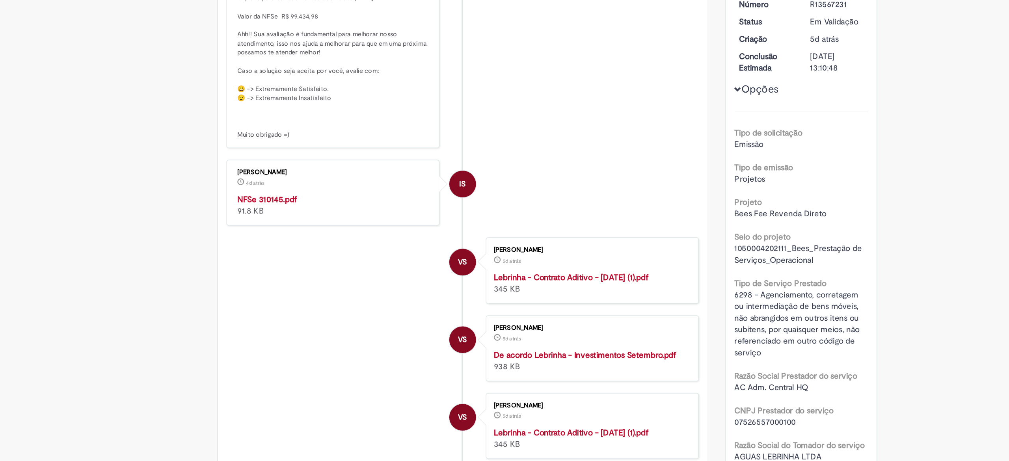
click at [319, 286] on strong "NFSe 310145.pdf" at bounding box center [314, 282] width 41 height 7
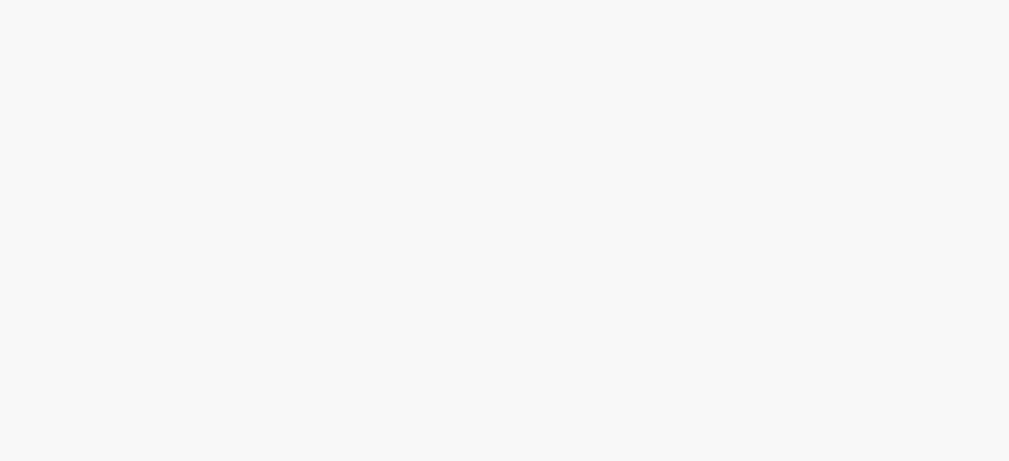
scroll to position [89, 0]
click at [0, 0] on span "Emissão referente ao mês de Setembro - Fee Revenda Direto. Piracanjuba. Vencime…" at bounding box center [0, 0] width 0 height 0
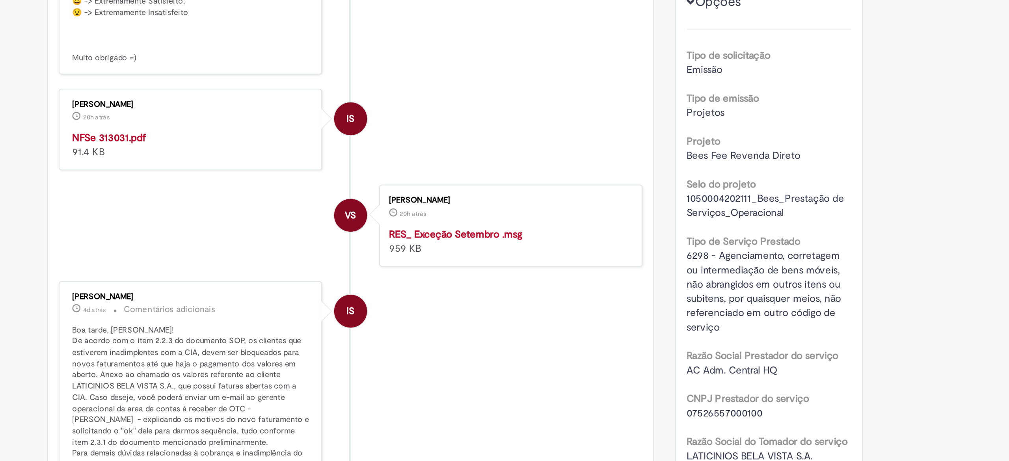
click at [309, 286] on strong "NFSe 313031.pdf" at bounding box center [314, 282] width 41 height 7
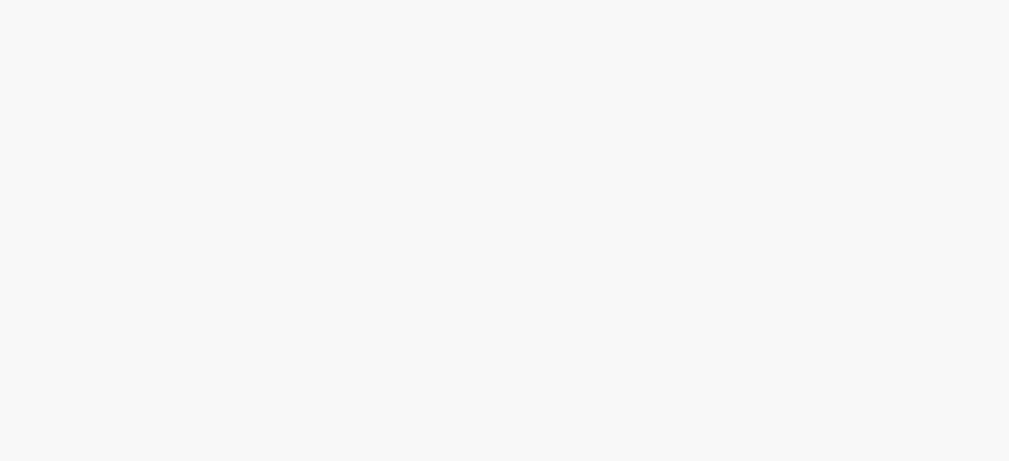
scroll to position [54, 0]
click at [0, 0] on span "Emissão referente ao mês de Setembro - Fee Revenda Direto. [GEOGRAPHIC_DATA]. V…" at bounding box center [0, 0] width 0 height 0
click at [0, 0] on span "Emissão referente ao mês de Setembro - Fee Revenda Direto. GSA Gama. Vencimento…" at bounding box center [0, 0] width 0 height 0
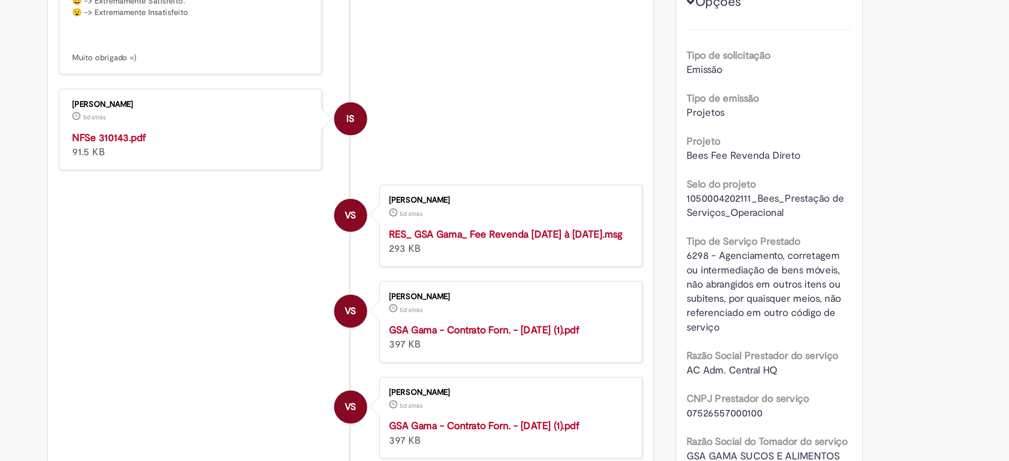
click at [311, 286] on strong "NFSe 310143.pdf" at bounding box center [314, 282] width 41 height 7
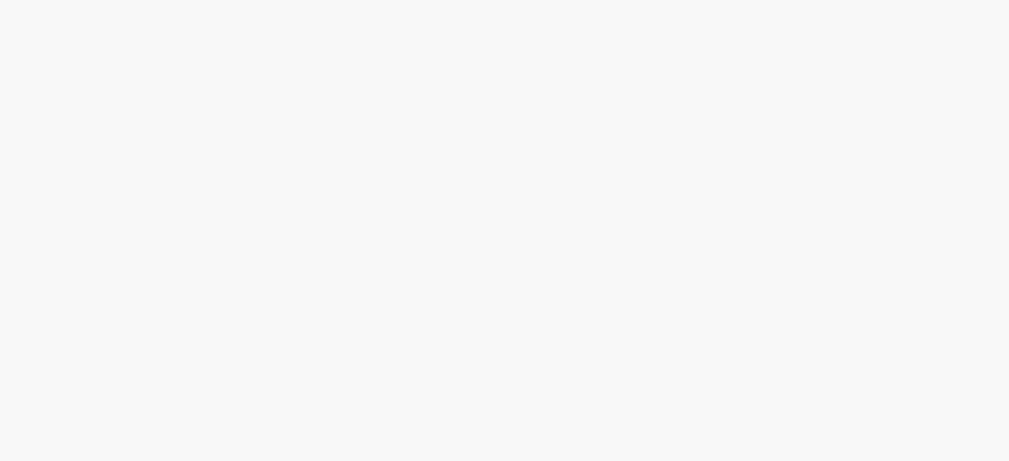
scroll to position [166, 0]
click at [0, 0] on span "Emissão referente ao mês de Setembro - Fee Revenda Direto. Água [GEOGRAPHIC_DAT…" at bounding box center [0, 0] width 0 height 0
click at [0, 0] on span "Emissão referente ao mês [DATE] - Fee Revenda Direto. [GEOGRAPHIC_DATA]. Vencim…" at bounding box center [0, 0] width 0 height 0
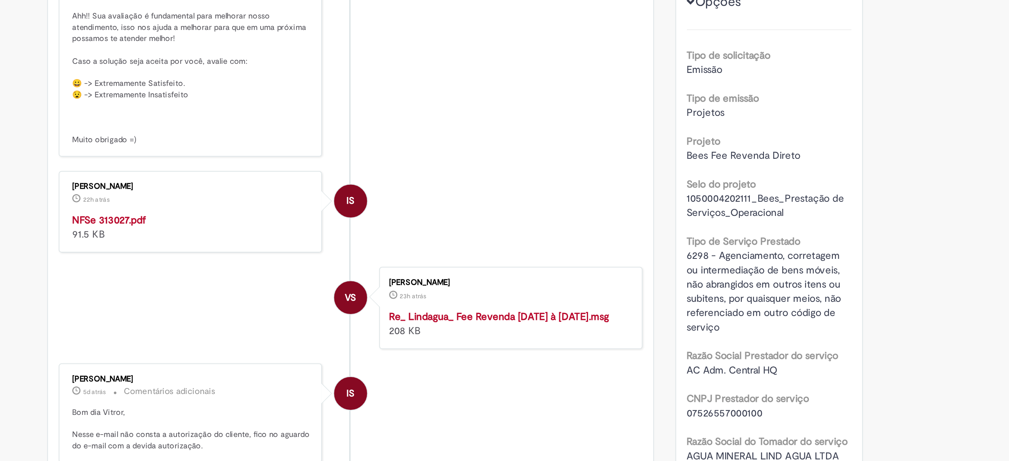
click at [315, 332] on strong "NFSe 313027.pdf" at bounding box center [314, 327] width 41 height 7
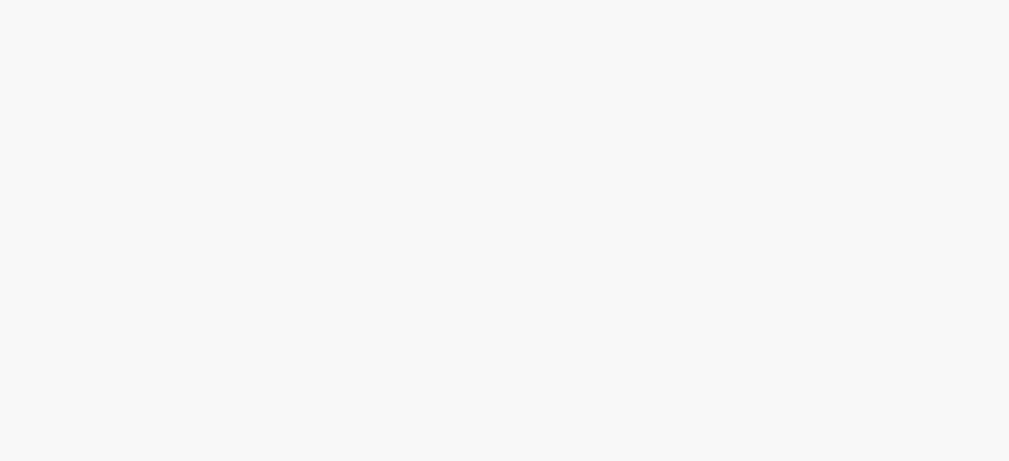
scroll to position [210, 0]
click at [0, 0] on span "Emissão Referente a [DATE] Vencimento [DATE] Conta: Ag: 0912 | C/C 03321-4 (Ban…" at bounding box center [0, 0] width 0 height 0
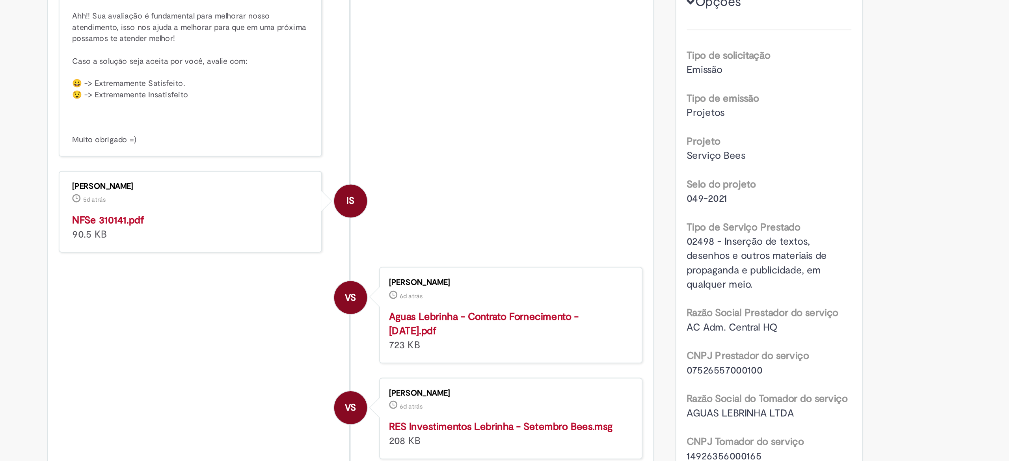
click at [317, 332] on strong "NFSe 310141.pdf" at bounding box center [313, 327] width 39 height 7
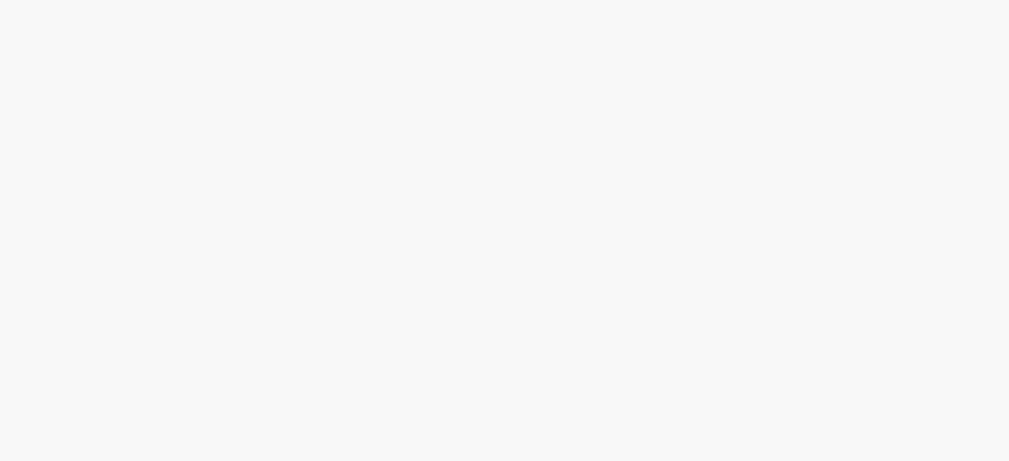
click at [0, 0] on span "Emissão referente ao mês de Setembro - Fee Revenda Direto. Asa Branca. Vencimen…" at bounding box center [0, 0] width 0 height 0
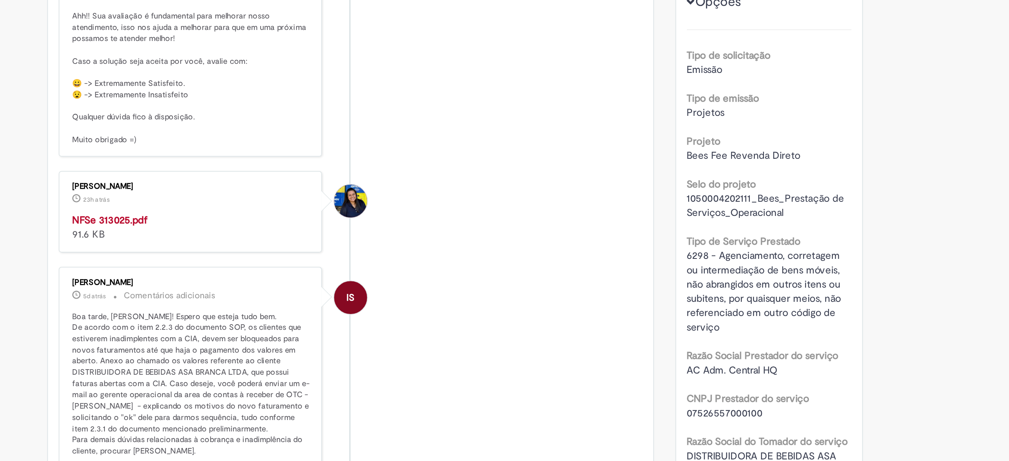
click at [302, 343] on div "Ana Paula Gomes Granzier 23h atrás 23 horas atrás NFSe 313025.pdf 91.6 KB" at bounding box center [359, 324] width 140 height 40
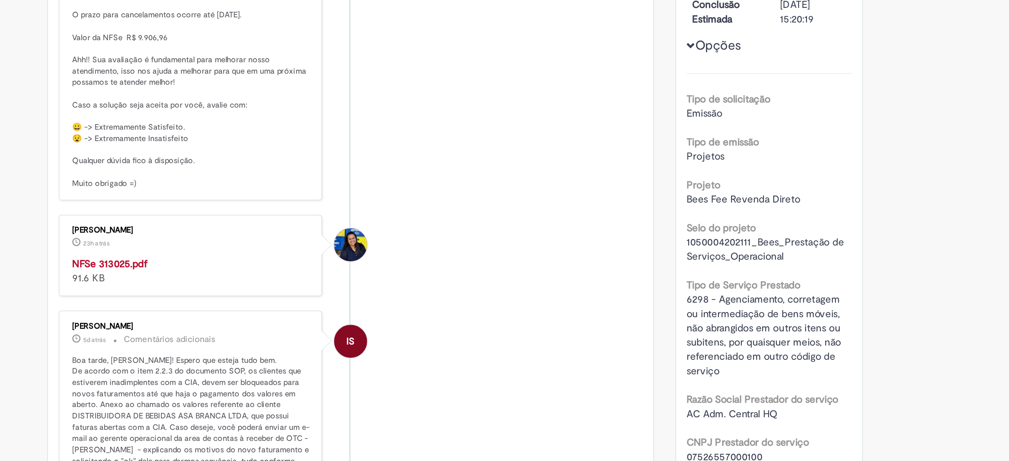
click at [317, 332] on strong "NFSe 313025.pdf" at bounding box center [314, 327] width 41 height 7
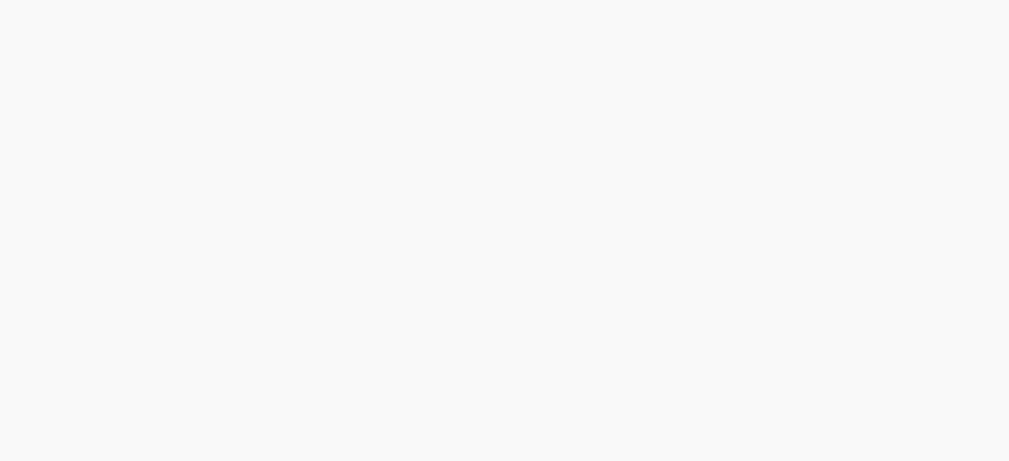
scroll to position [210, 0]
click at [0, 0] on span "Emissão referente ao mês de Setembro - Fee Revenda Direto. Ypê. Vencimento: [DA…" at bounding box center [0, 0] width 0 height 0
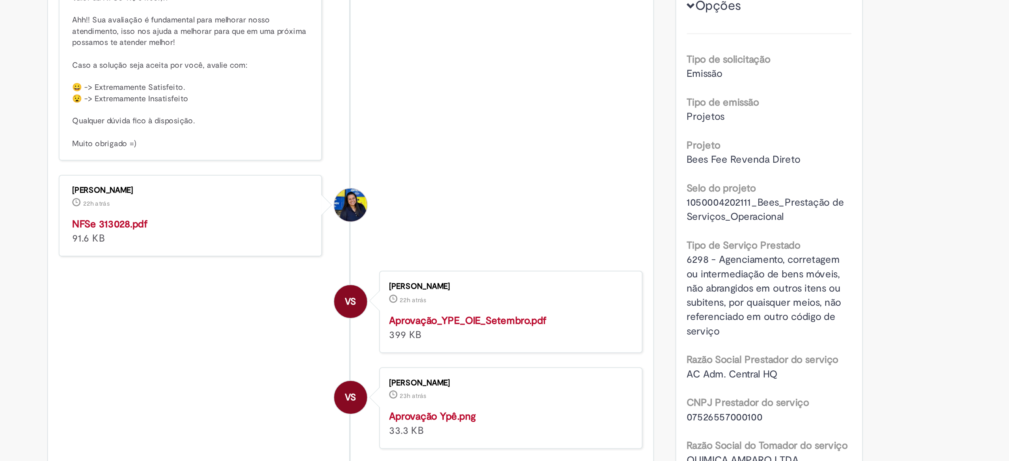
scroll to position [155, 0]
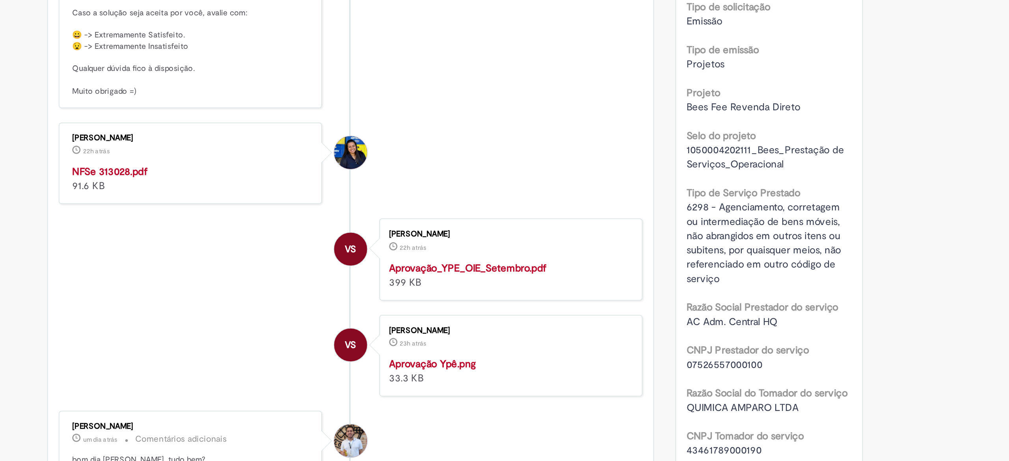
click at [305, 176] on strong "NFSe 313028.pdf" at bounding box center [314, 172] width 41 height 7
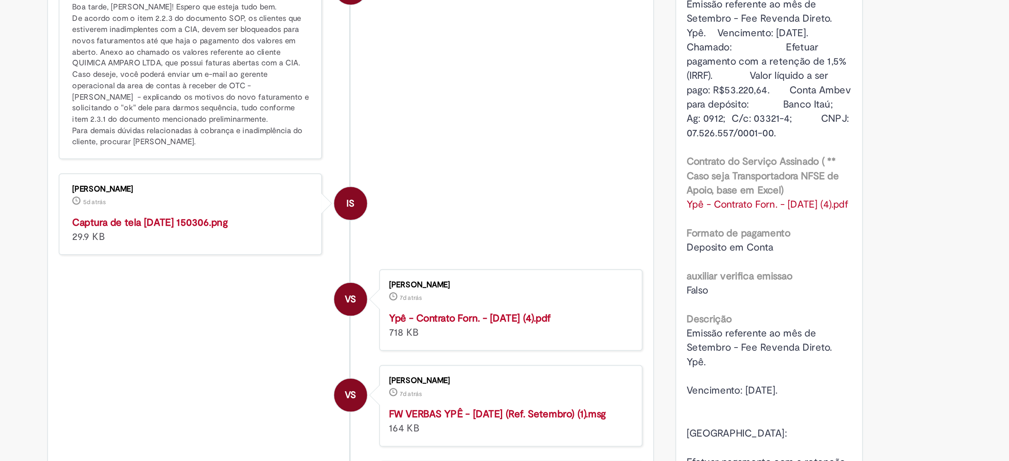
scroll to position [566, 0]
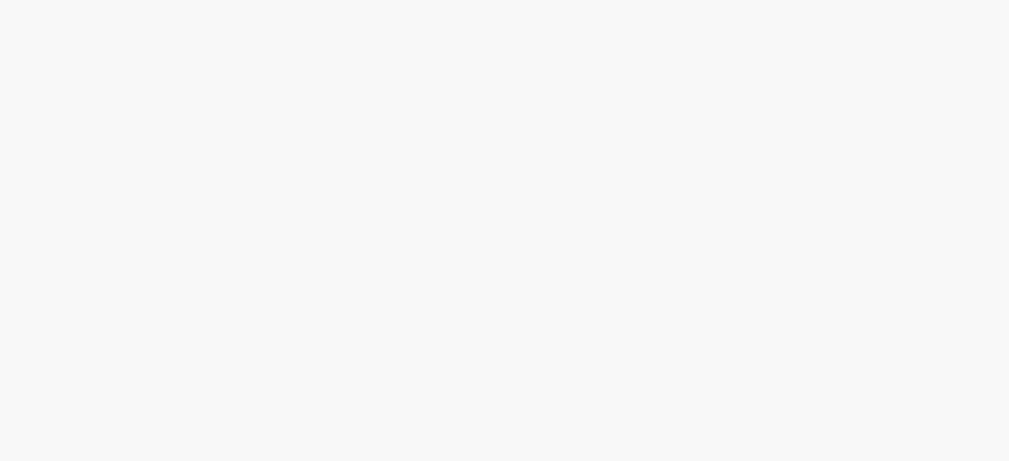
scroll to position [210, 0]
click at [0, 0] on link "2" at bounding box center [0, 0] width 0 height 0
click at [0, 0] on span "Emissão referente ao mês de Setembro - Fee Revenda Direto. Croques. Vencimento:…" at bounding box center [0, 0] width 0 height 0
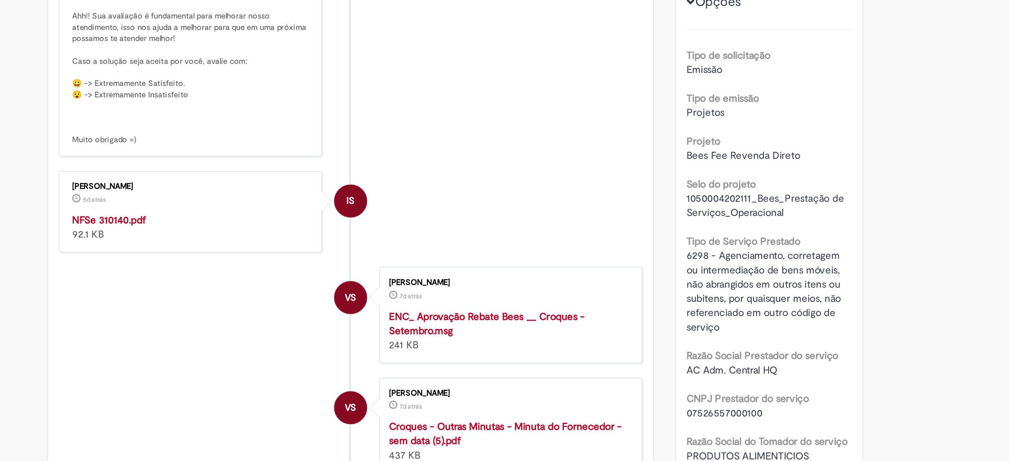
click at [590, 229] on li "IS Isabella Silva 5d atrás 5 dias atrás Comentários adicionais Solução Proposta…" at bounding box center [447, 205] width 322 height 176
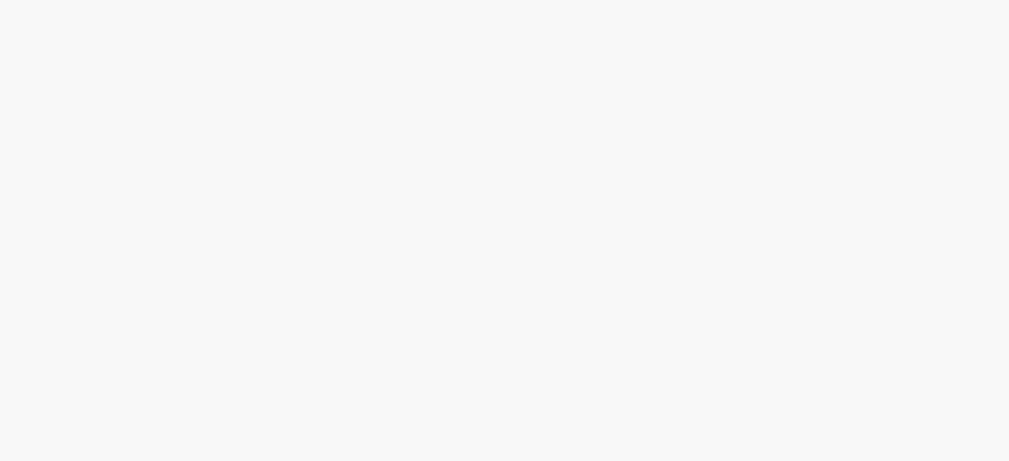
scroll to position [210, 0]
click at [0, 0] on link "2" at bounding box center [0, 0] width 0 height 0
click at [0, 0] on span "Emissão Referente a Setembro/25 - Ypê Vencimento 31/10/2025 Conta: Ag: 0912 | C…" at bounding box center [0, 0] width 0 height 0
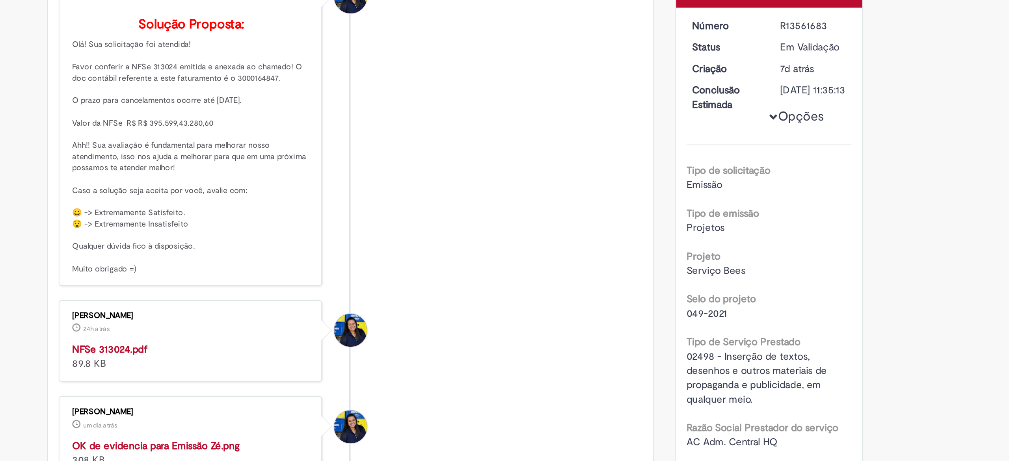
click at [321, 332] on strong "NFSe 313024.pdf" at bounding box center [314, 327] width 41 height 7
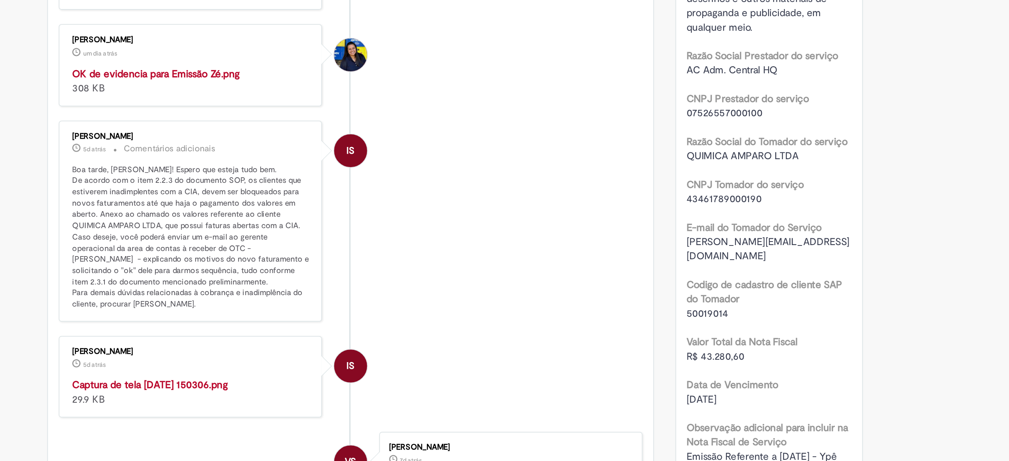
scroll to position [204, 0]
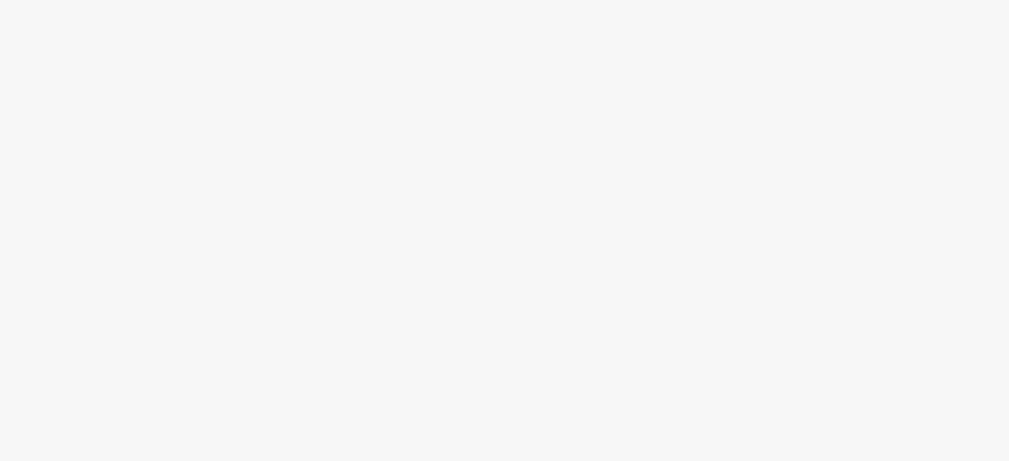
scroll to position [210, 0]
click at [0, 0] on link "2" at bounding box center [0, 0] width 0 height 0
click at [0, 0] on span "Emissão referente ao mês de Setembro - Fee Revenda Direto. M Dias Branco. Venci…" at bounding box center [0, 0] width 0 height 0
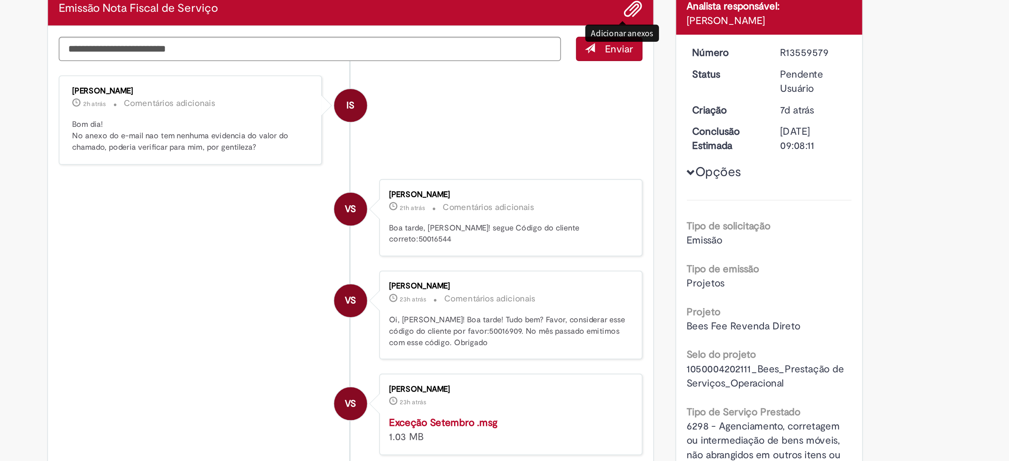
click at [598, 115] on span "Adicionar anexos" at bounding box center [602, 110] width 9 height 9
click at [598, 112] on span "Adicionar anexos" at bounding box center [602, 110] width 9 height 9
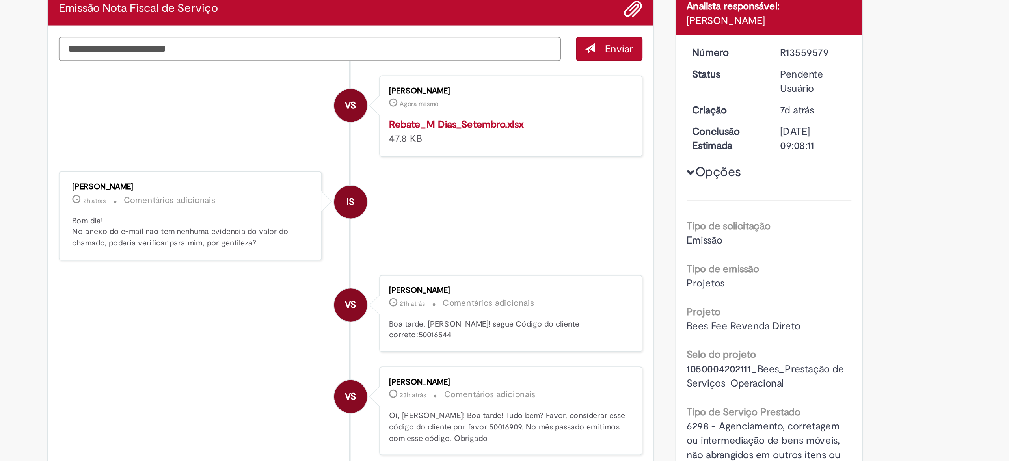
click at [400, 134] on textarea "Digite sua mensagem aqui..." at bounding box center [424, 132] width 277 height 14
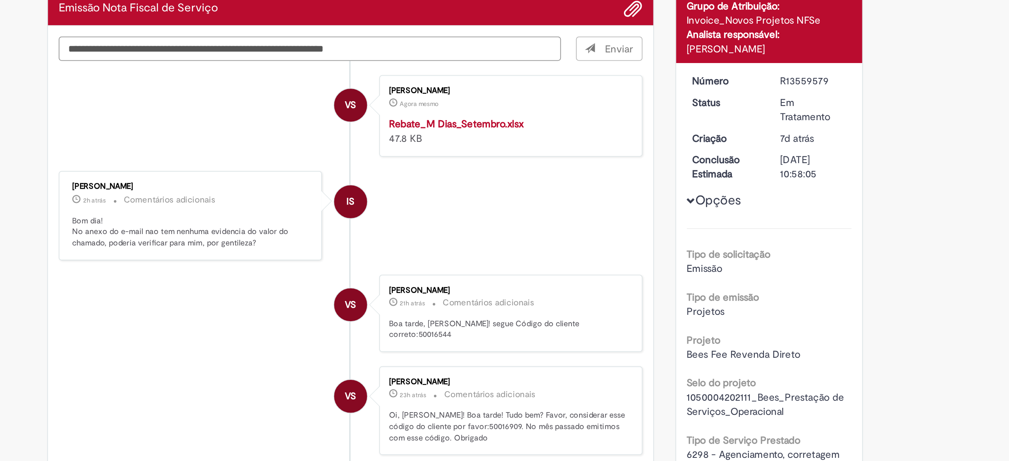
type textarea "**********"
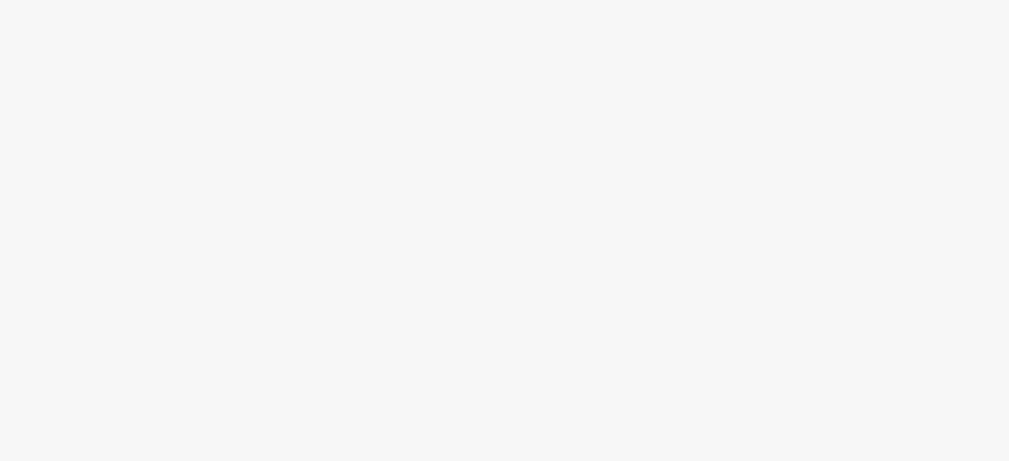
click at [0, 0] on link "2" at bounding box center [0, 0] width 0 height 0
click at [0, 0] on span "Emissão referente ao mês de Setembro - Fee Revenda Direto. Minalba. Vencimento:…" at bounding box center [0, 0] width 0 height 0
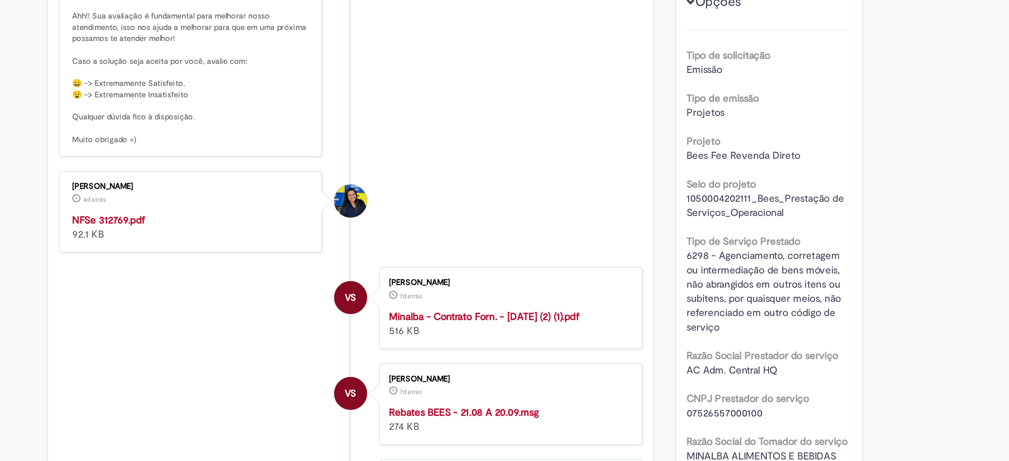
click at [319, 332] on strong "NFSe 312769.pdf" at bounding box center [314, 327] width 40 height 7
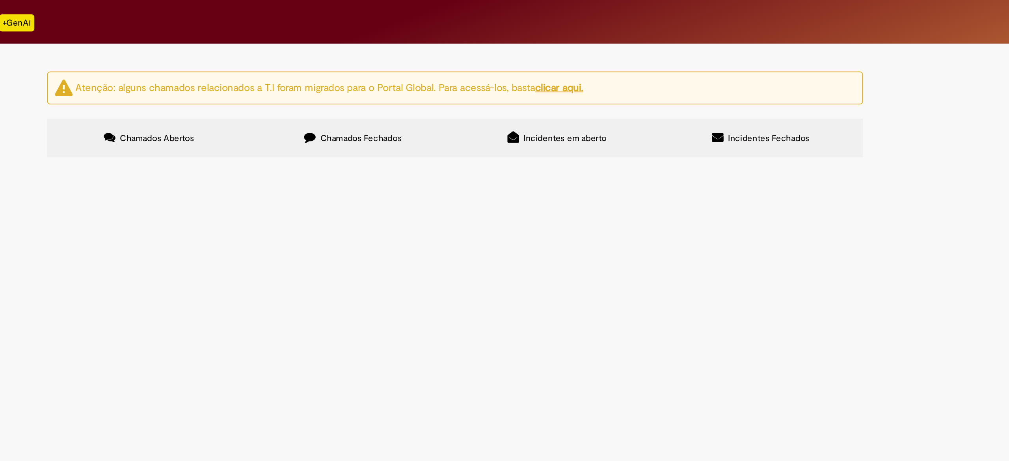
click at [0, 0] on input "Pesquisar" at bounding box center [0, 0] width 0 height 0
paste input "*********"
type input "*********"
click at [0, 0] on button "Pesquisar" at bounding box center [0, 0] width 0 height 0
click at [0, 0] on span "Emissão Referente a [DATE] Vencimento [DATE] Conta: Ag: 0912 | C/C 03321-4 (Ban…" at bounding box center [0, 0] width 0 height 0
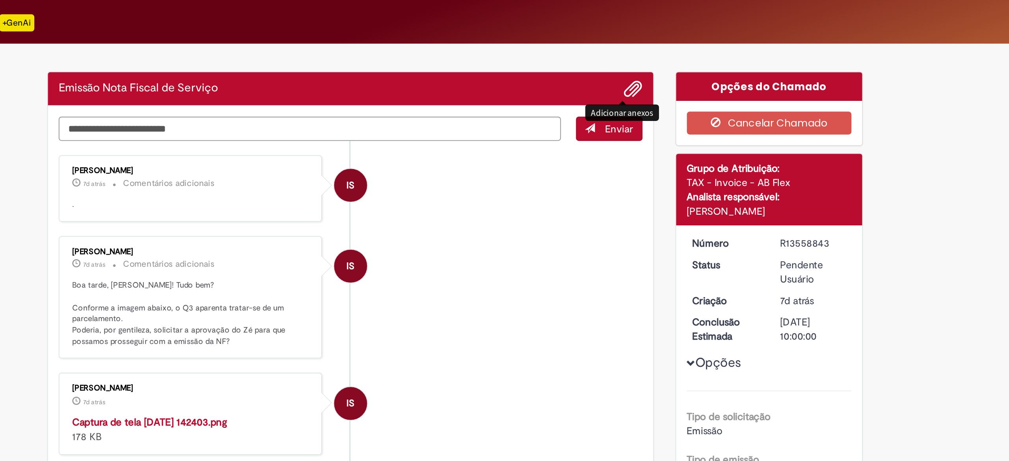
click at [598, 46] on span "Adicionar anexos" at bounding box center [602, 49] width 9 height 9
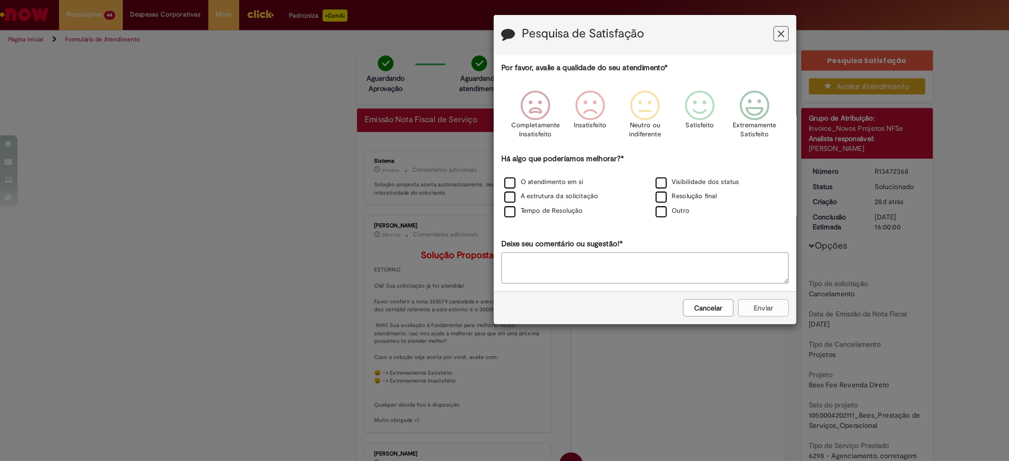
click at [558, 238] on button "Cancelar" at bounding box center [553, 240] width 39 height 13
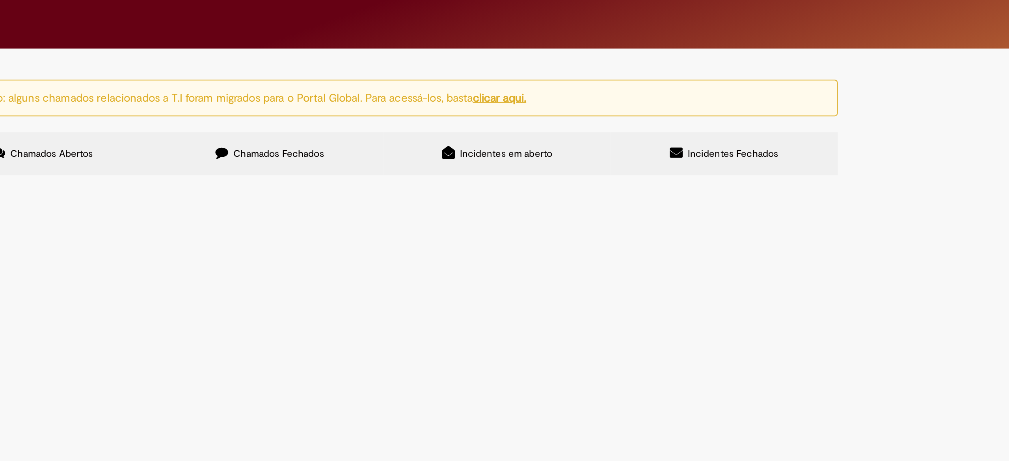
click at [0, 0] on input "Pesquisar" at bounding box center [0, 0] width 0 height 0
paste input "*********"
type input "*********"
click at [0, 0] on button "Pesquisar" at bounding box center [0, 0] width 0 height 0
click at [0, 0] on span "Emissão Referente a [DATE] - Concha y Toro Vencimento [DATE] Conta: Ag: 0912 | …" at bounding box center [0, 0] width 0 height 0
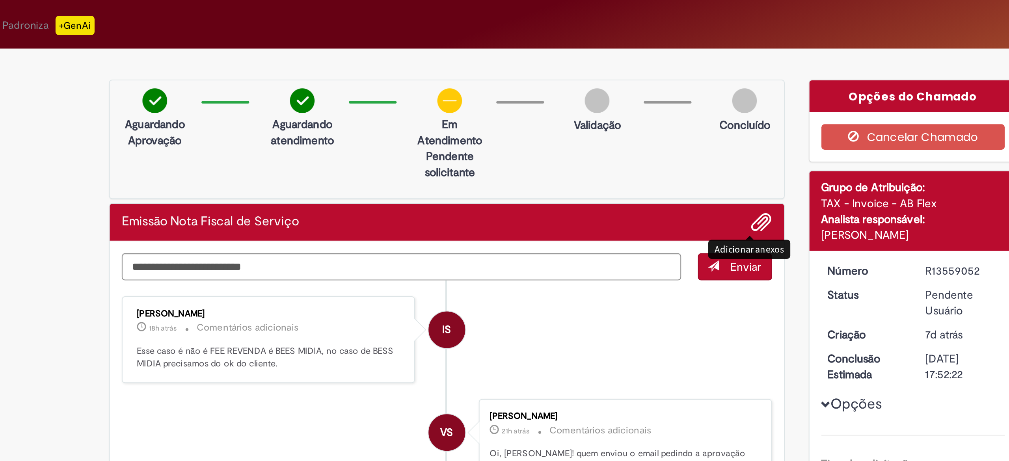
click at [598, 113] on span "Adicionar anexos" at bounding box center [602, 110] width 9 height 9
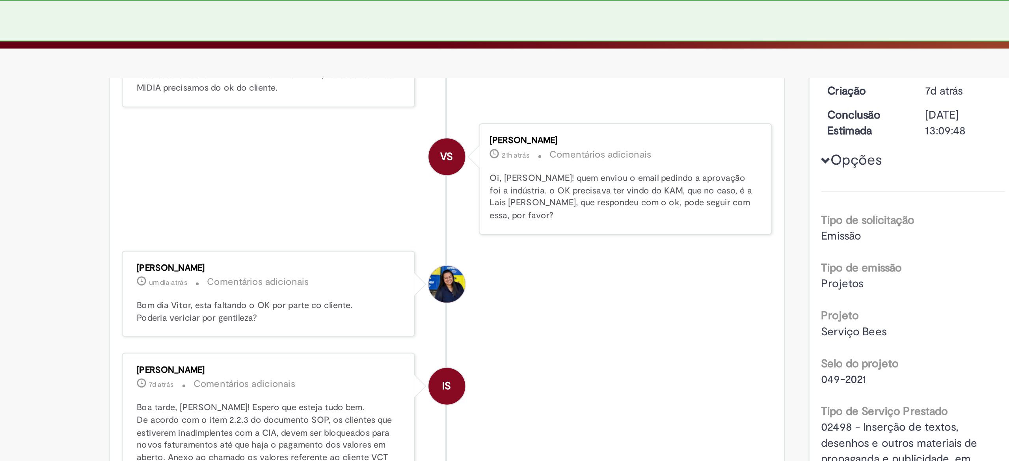
scroll to position [40, 0]
